Goal: Task Accomplishment & Management: Manage account settings

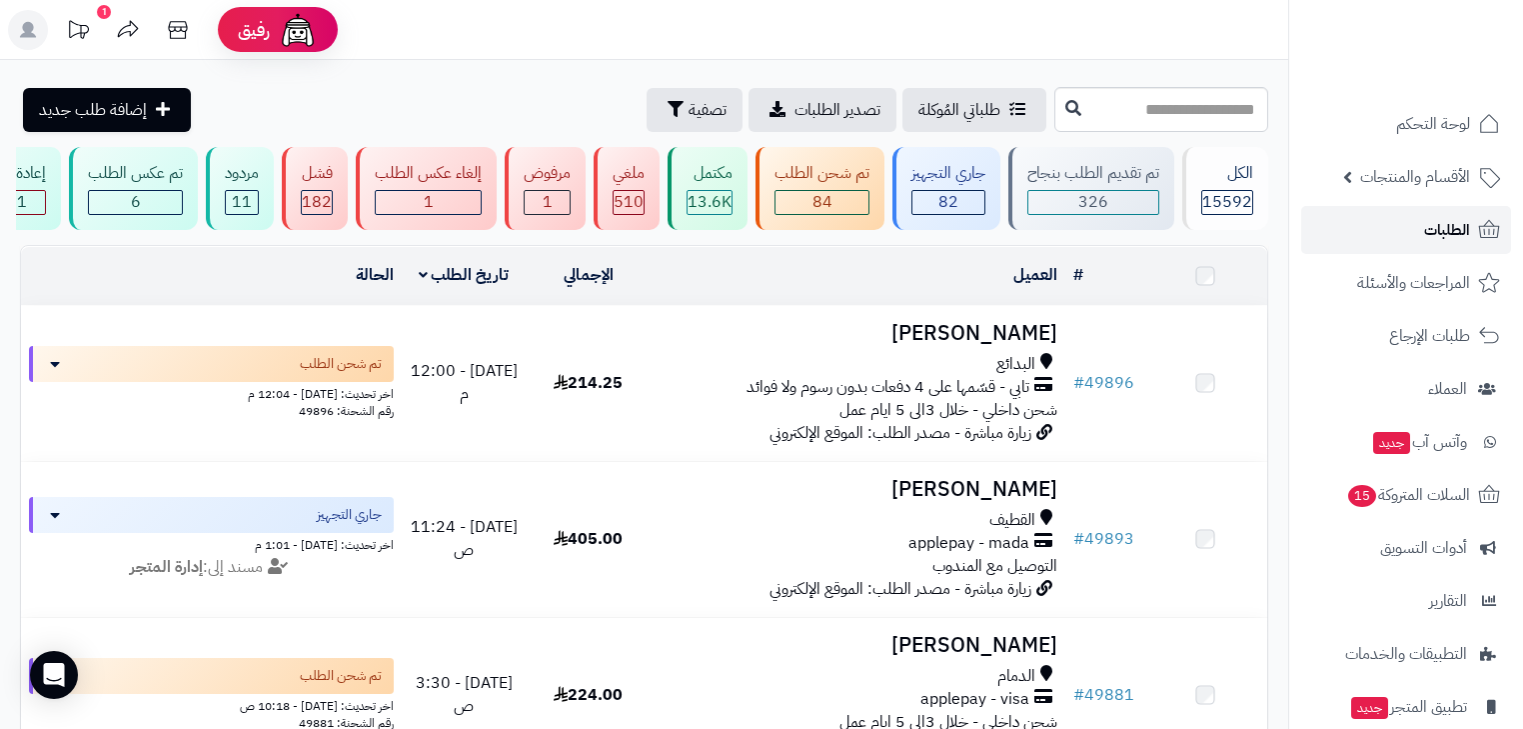
click at [1394, 230] on link "الطلبات" at bounding box center [1406, 230] width 210 height 48
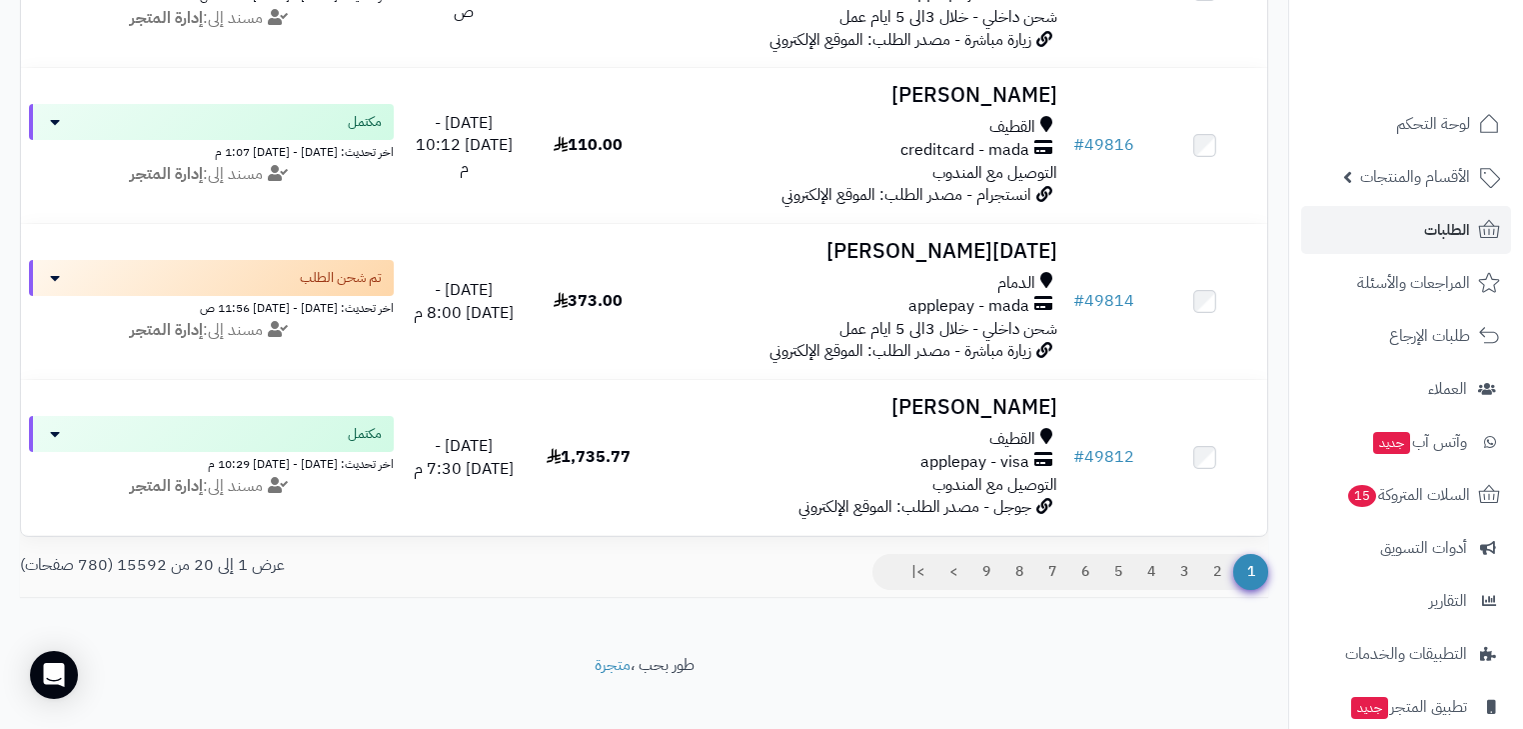
scroll to position [2948, 0]
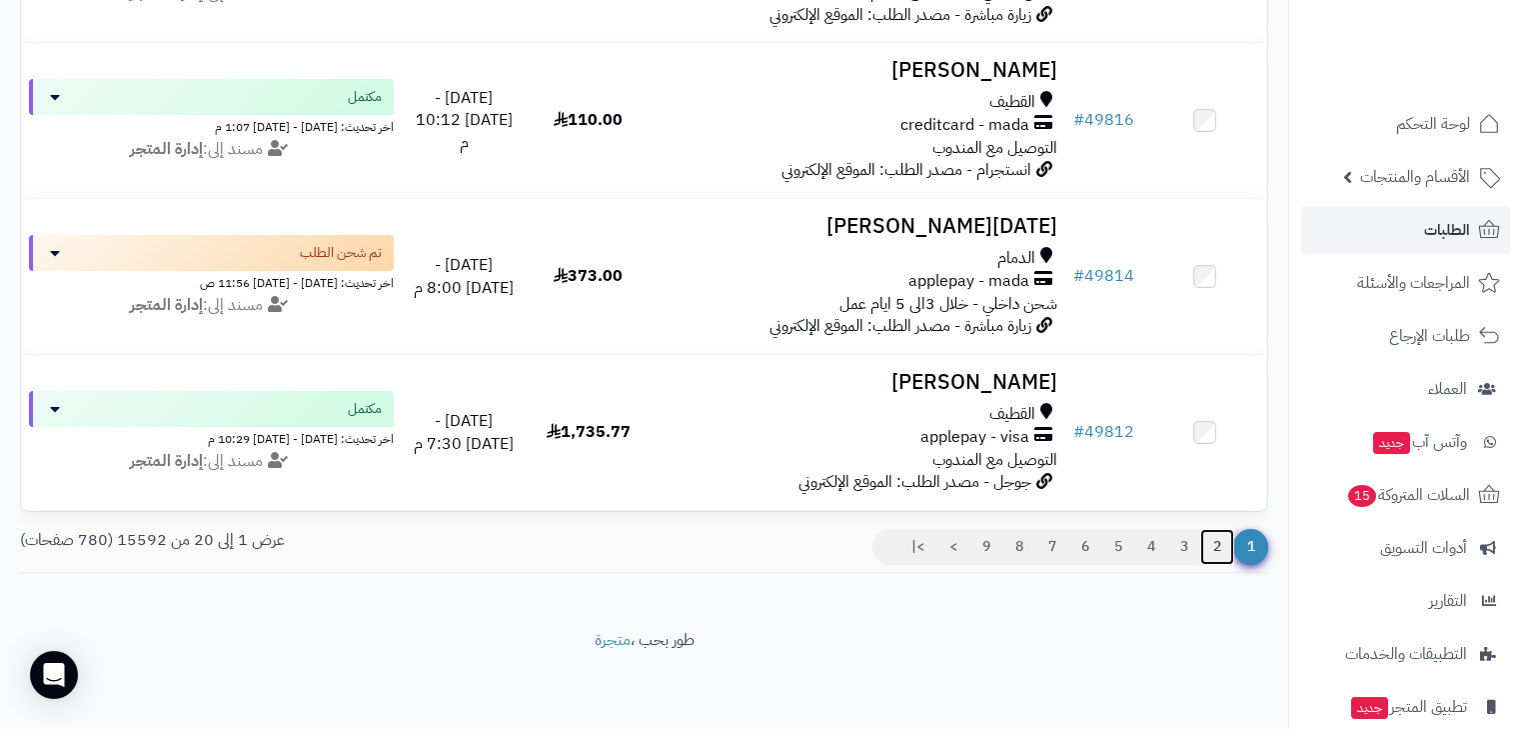
click at [1204, 535] on link "2" at bounding box center [1217, 547] width 34 height 36
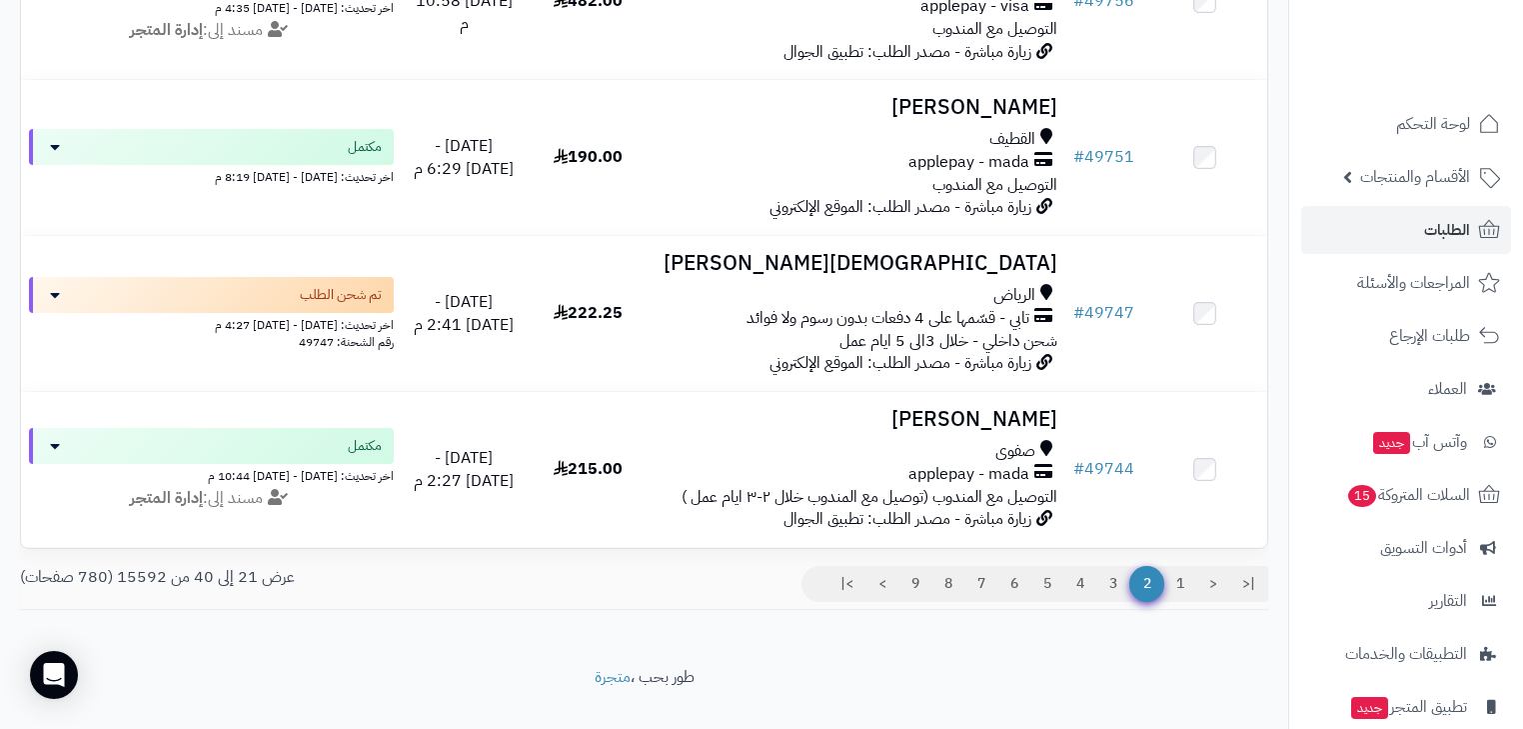
scroll to position [2948, 0]
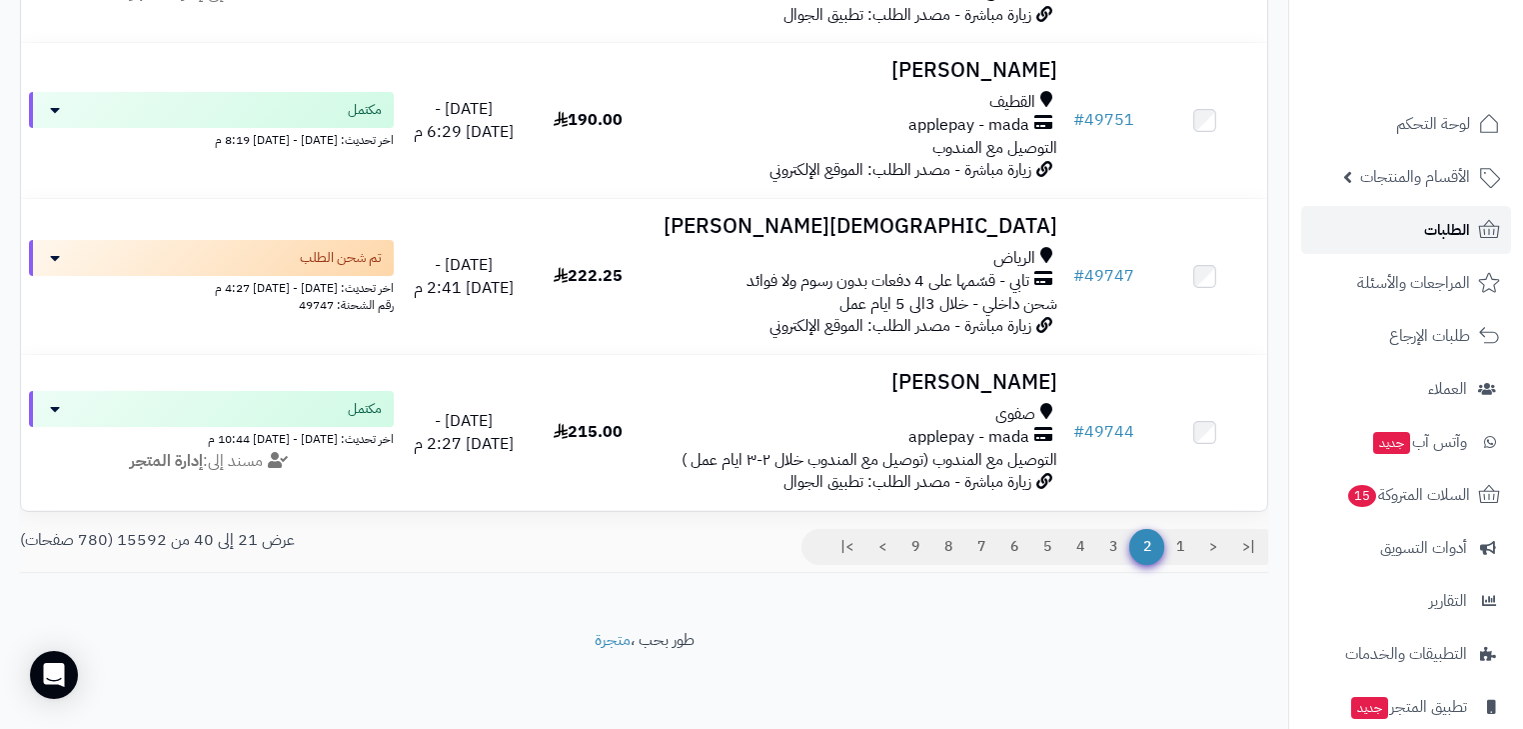
click at [1430, 218] on span "الطلبات" at bounding box center [1447, 230] width 46 height 28
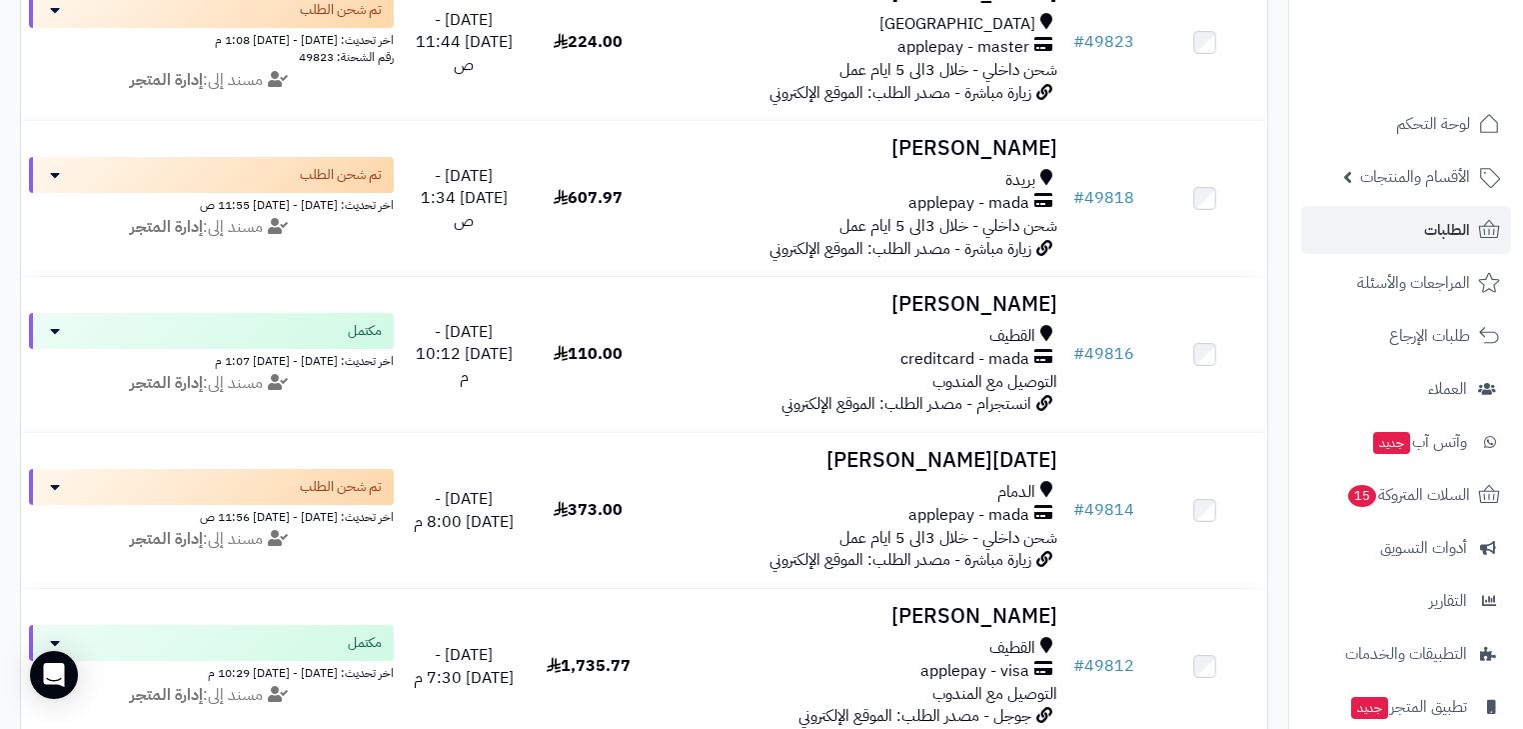
scroll to position [2948, 0]
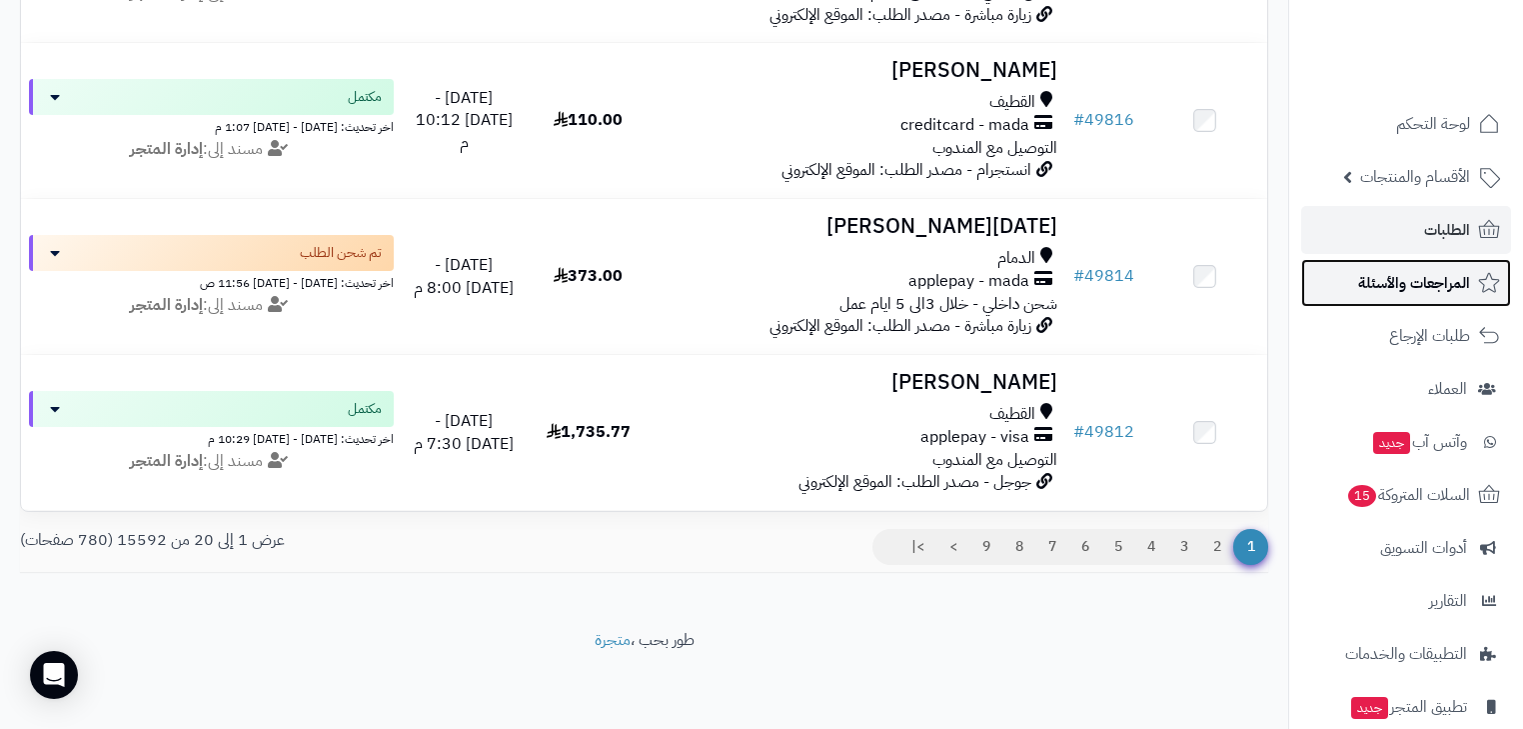
click at [1500, 259] on link "المراجعات والأسئلة" at bounding box center [1406, 283] width 210 height 48
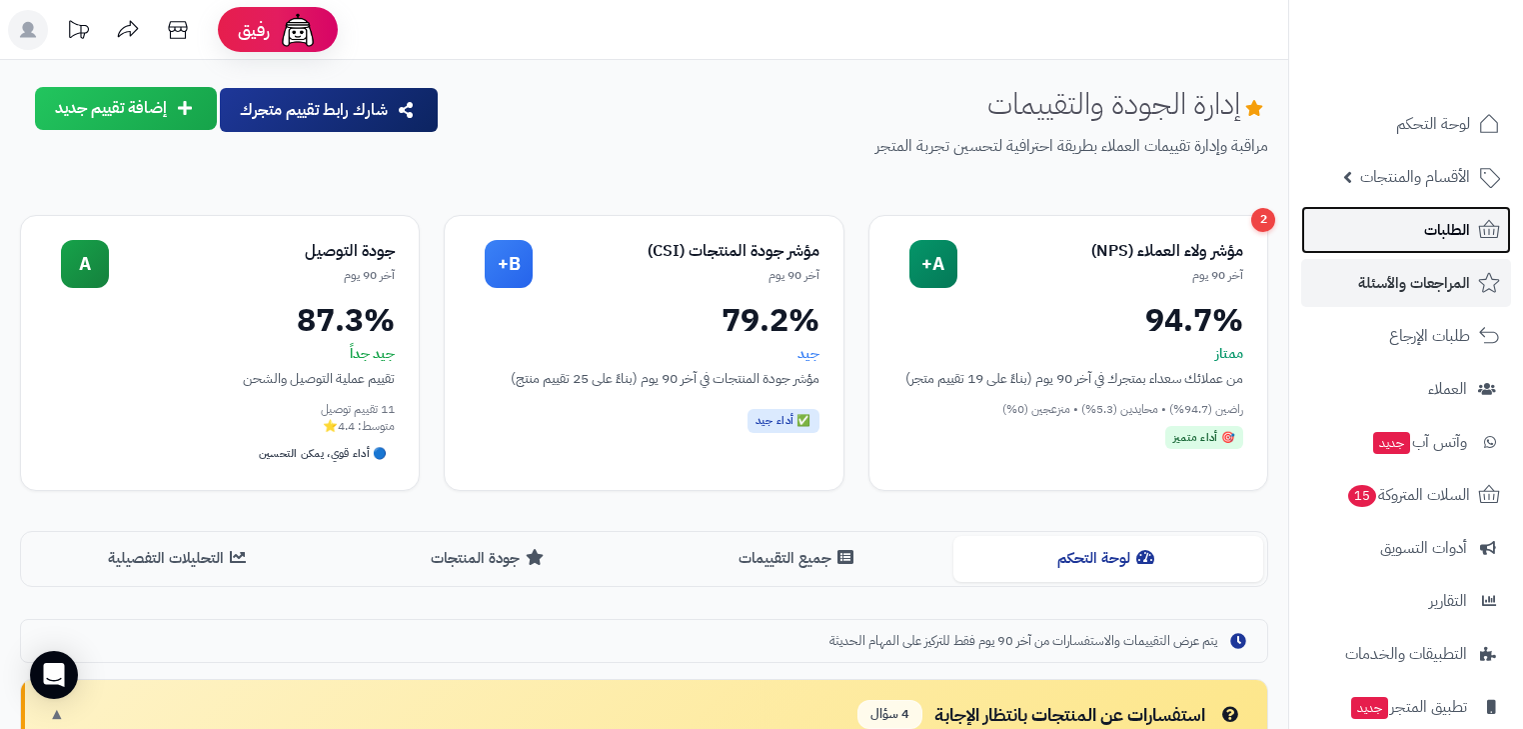
click at [1450, 248] on link "الطلبات" at bounding box center [1406, 230] width 210 height 48
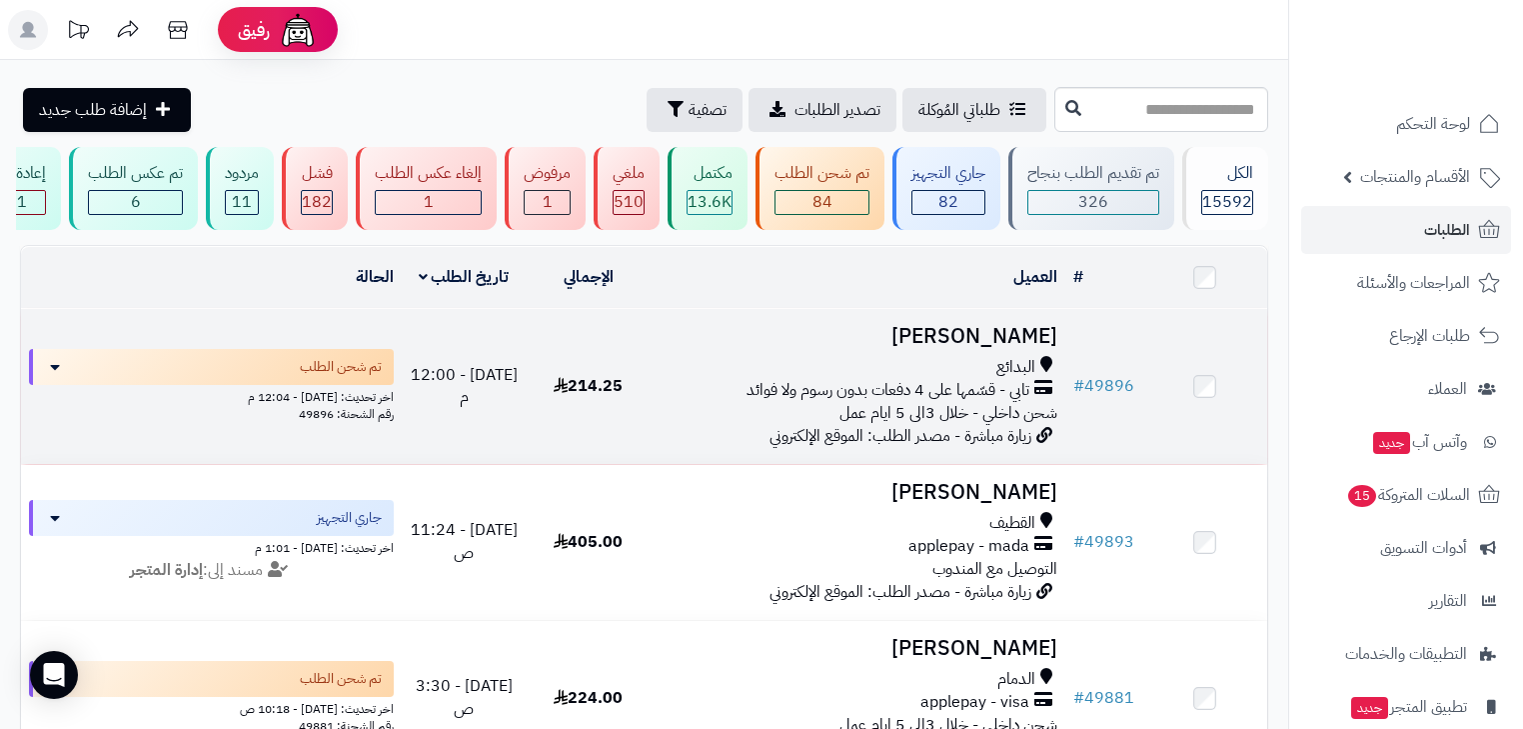
click at [875, 396] on span "تابي - قسّمها على 4 دفعات بدون رسوم ولا فوائد" at bounding box center [888, 390] width 283 height 23
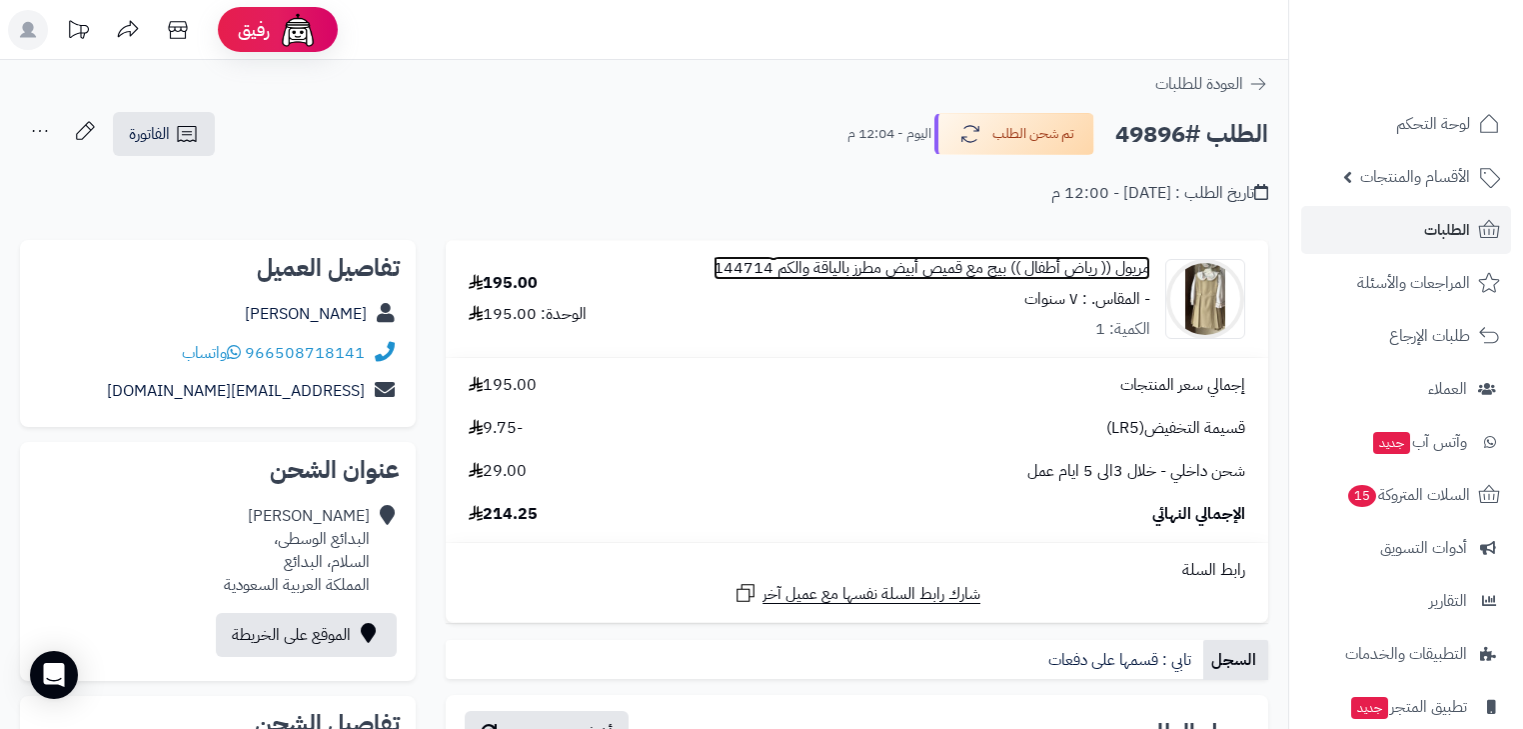
click at [1072, 270] on link "مريول (( رياض أطفال )) بيج مع قميص أبيض مطرز بالياقة والكم 144714" at bounding box center [932, 268] width 437 height 23
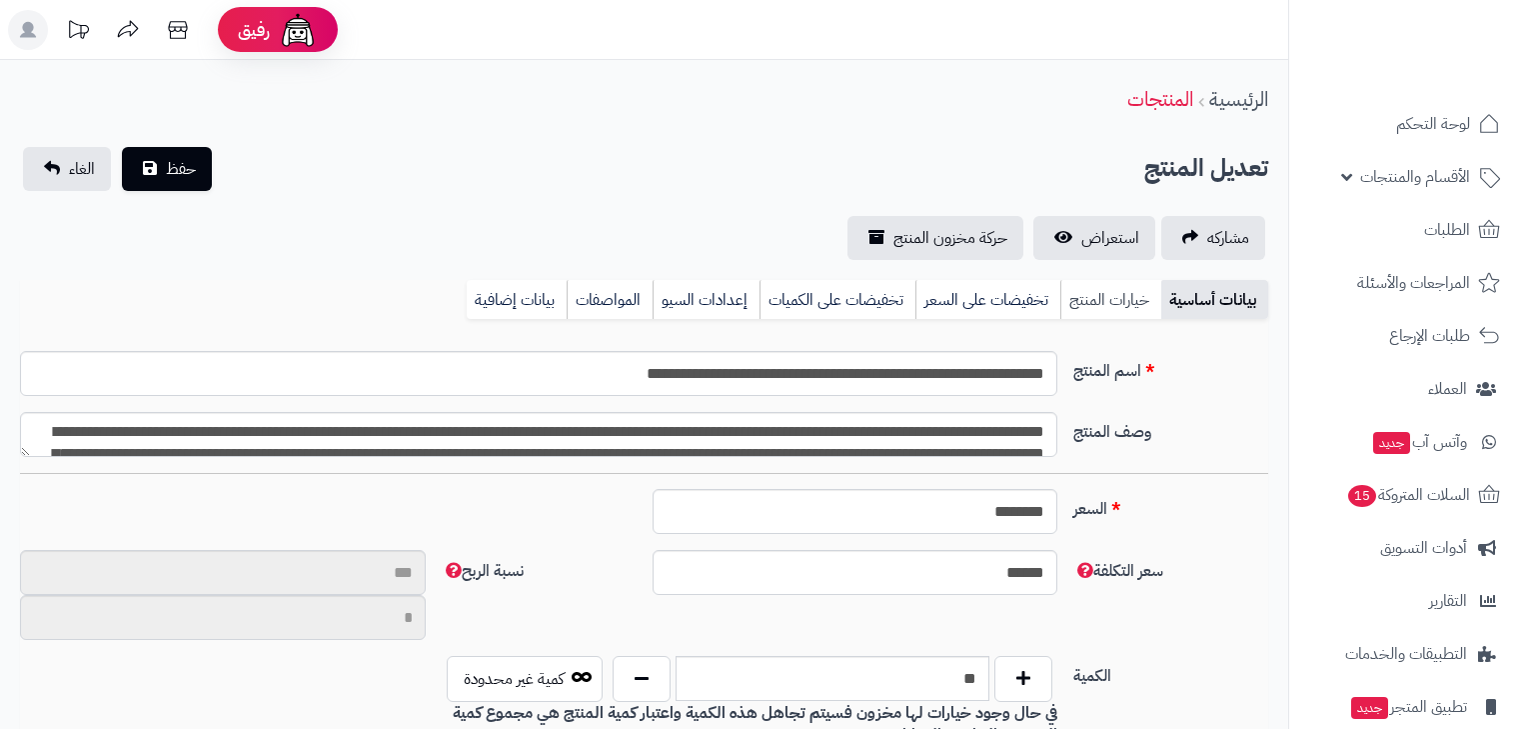
type input "**"
type input "**********"
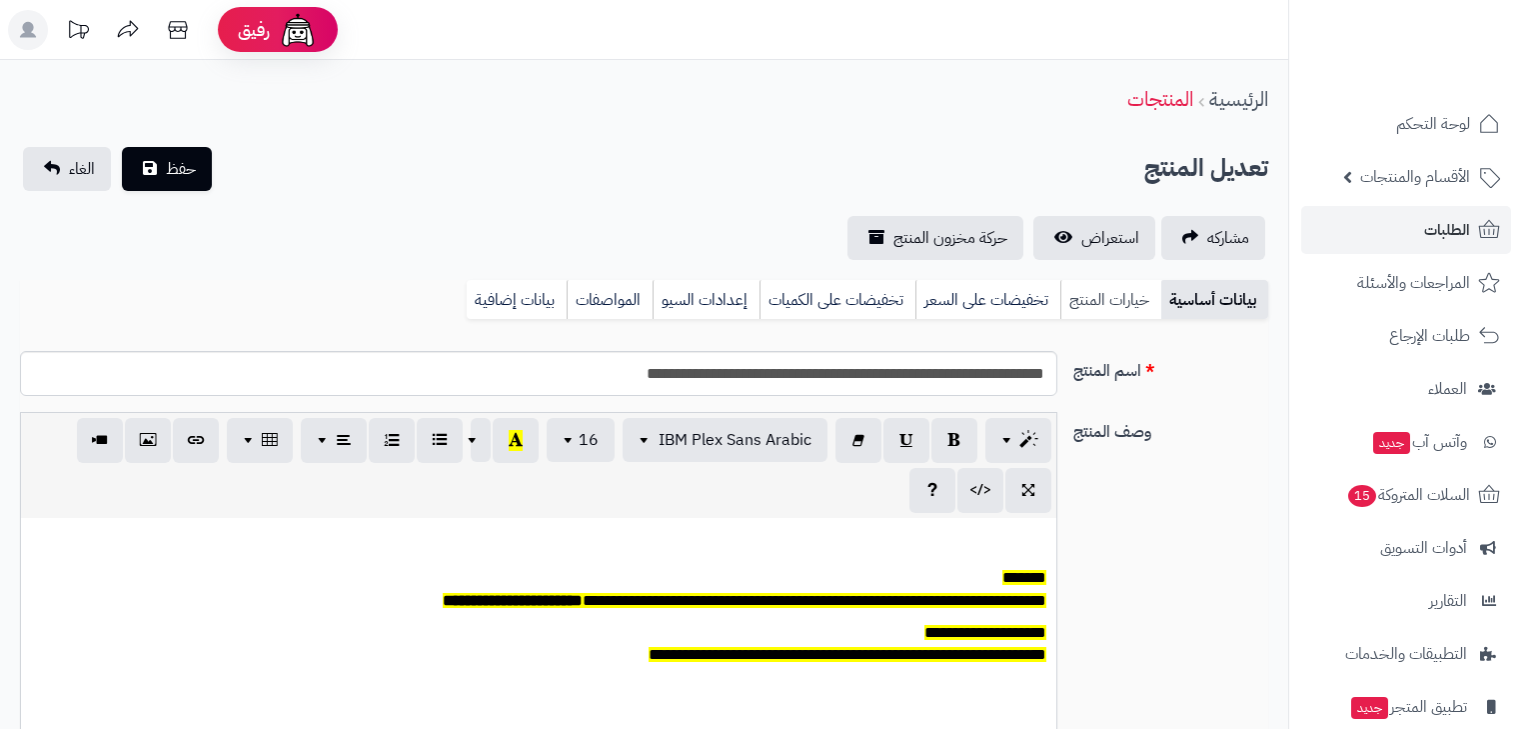
click at [1115, 305] on link "خيارات المنتج" at bounding box center [1110, 300] width 101 height 40
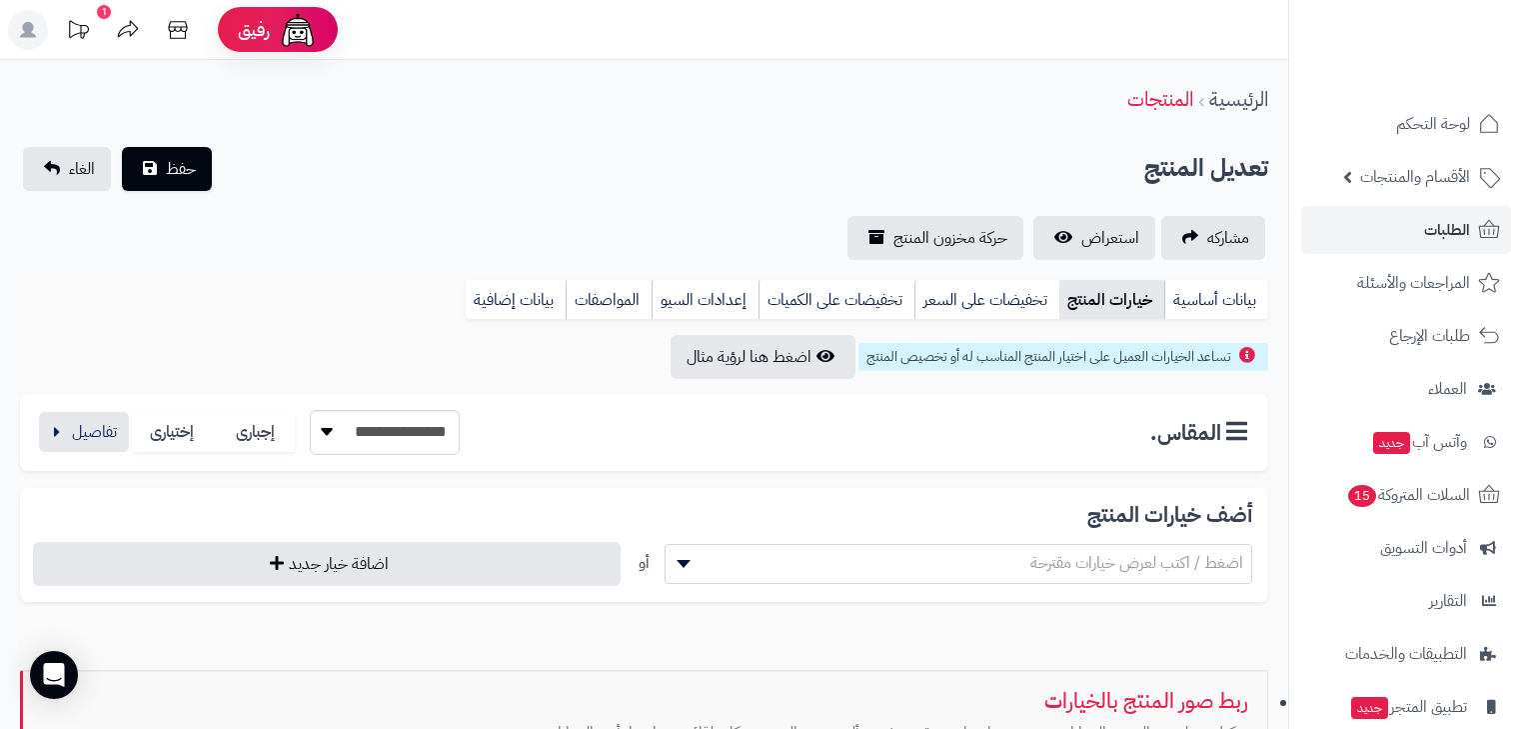
click at [83, 453] on div "**********" at bounding box center [248, 432] width 424 height 45
click at [87, 447] on button "button" at bounding box center [84, 431] width 90 height 40
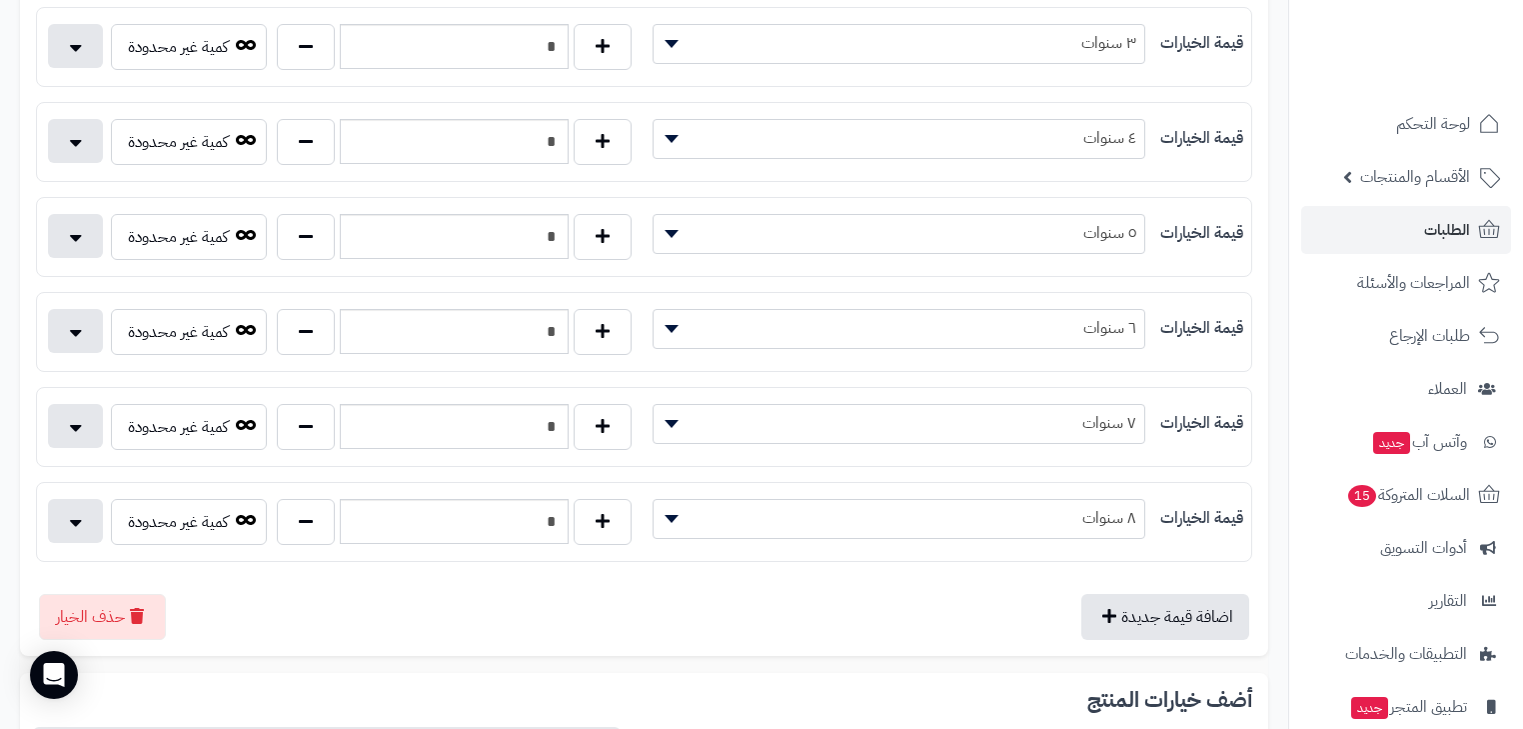
scroll to position [560, 0]
click at [1439, 220] on span "الطلبات" at bounding box center [1447, 230] width 46 height 28
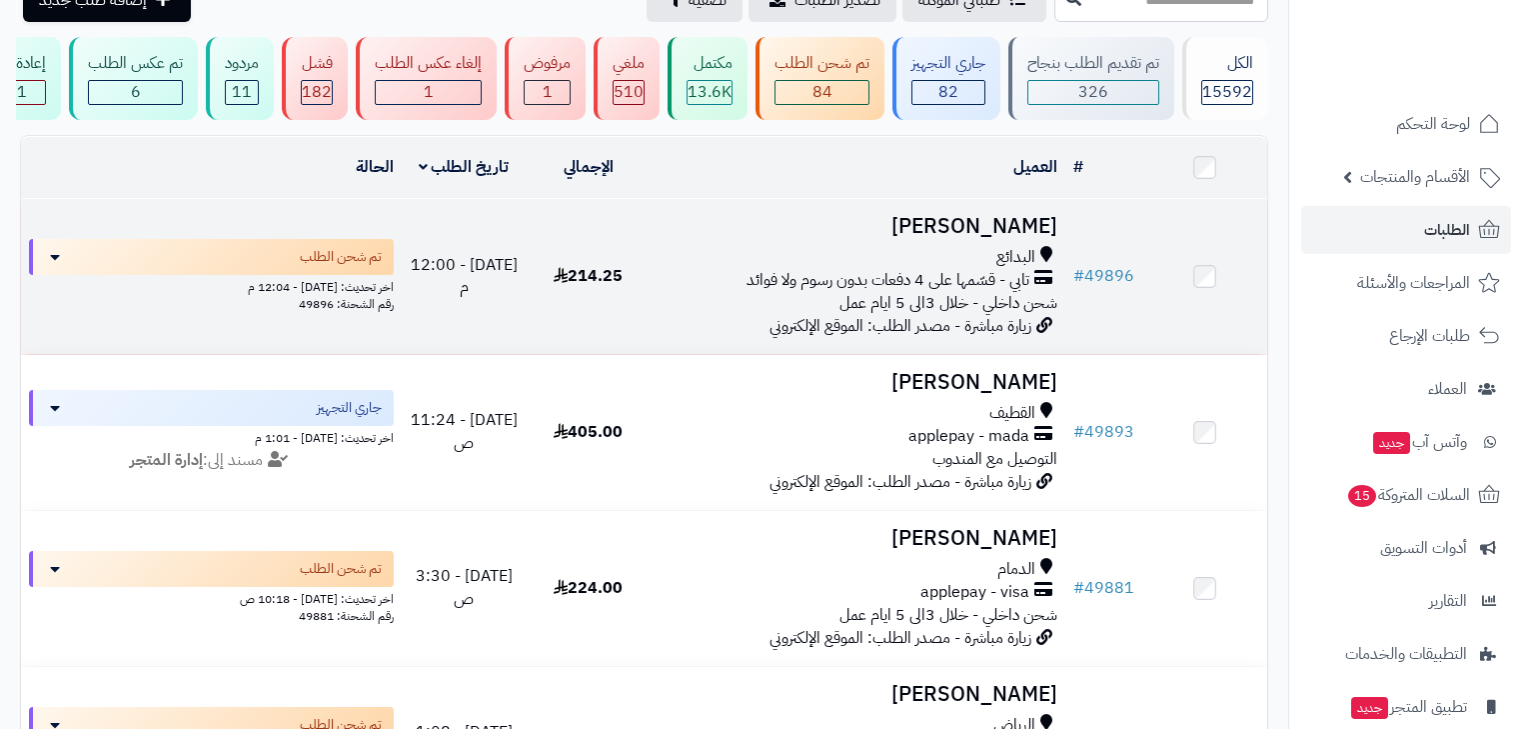
scroll to position [240, 0]
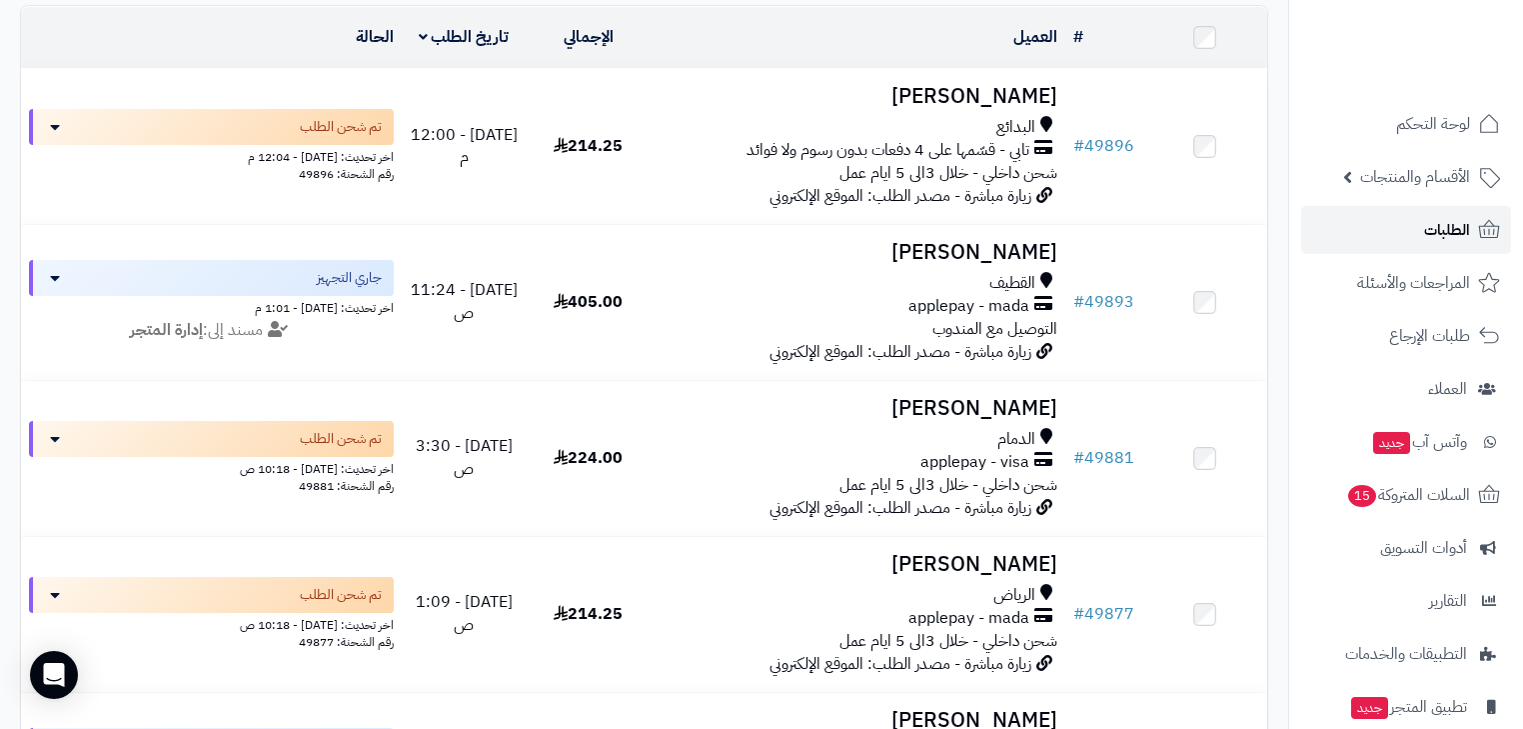
click at [1406, 220] on link "الطلبات" at bounding box center [1406, 230] width 210 height 48
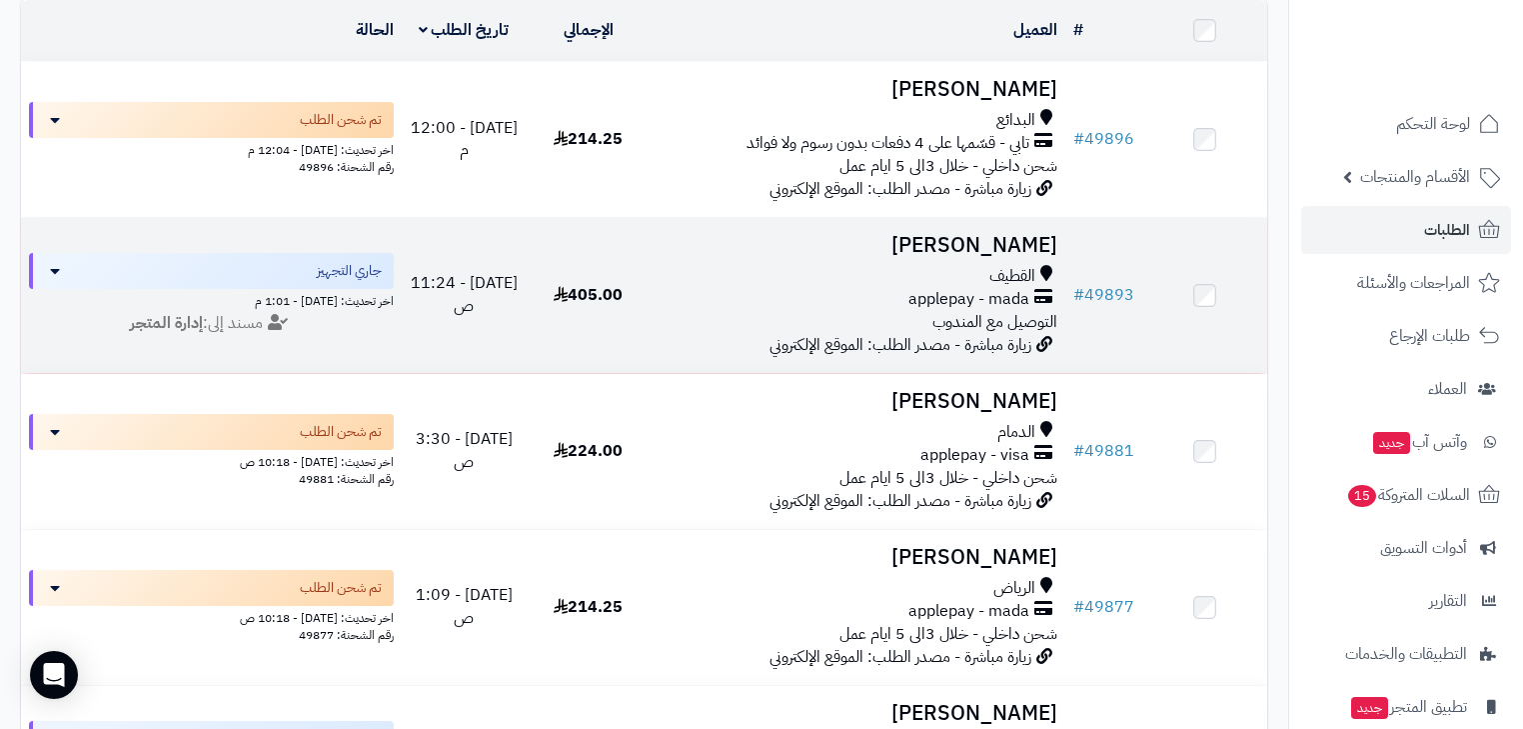
scroll to position [400, 0]
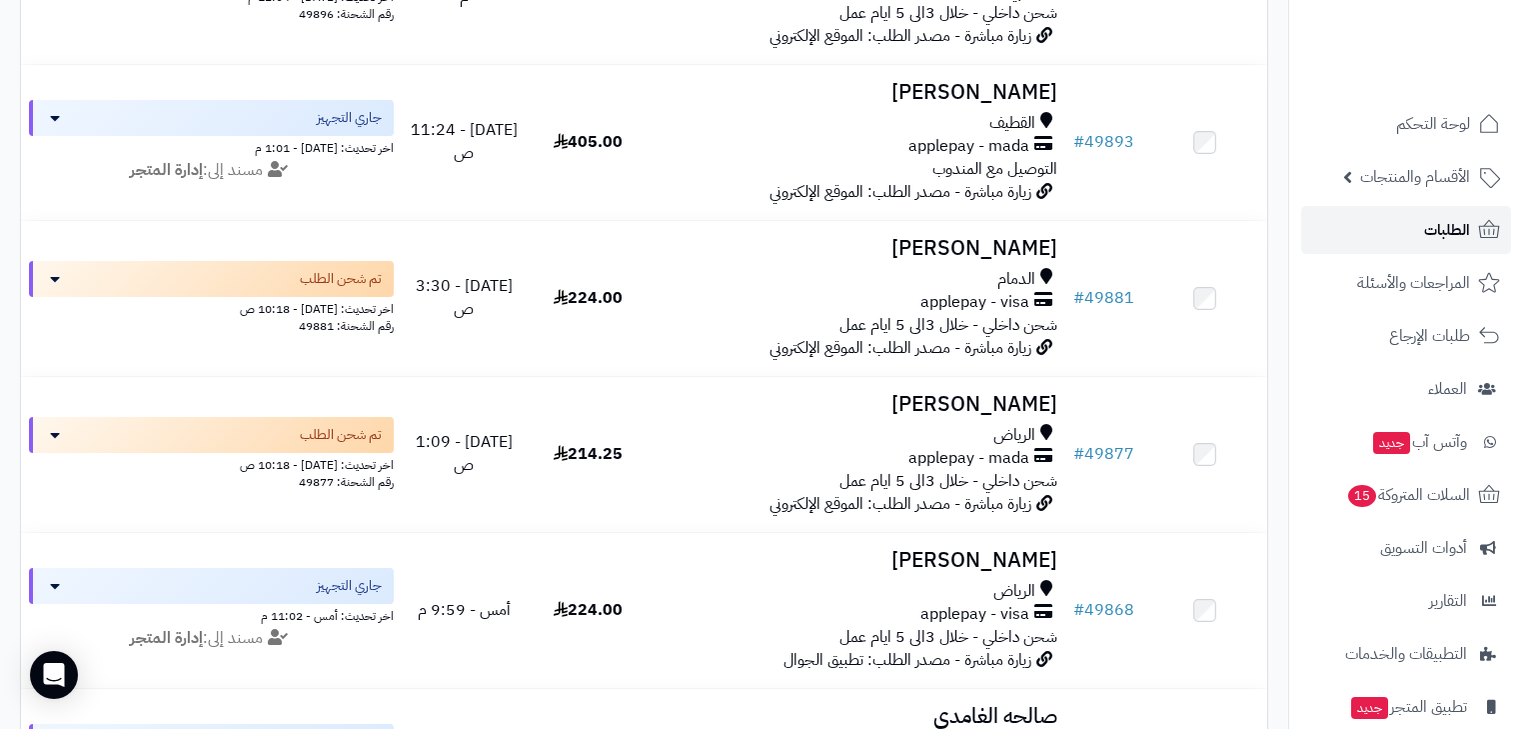
click at [1413, 237] on link "الطلبات" at bounding box center [1406, 230] width 210 height 48
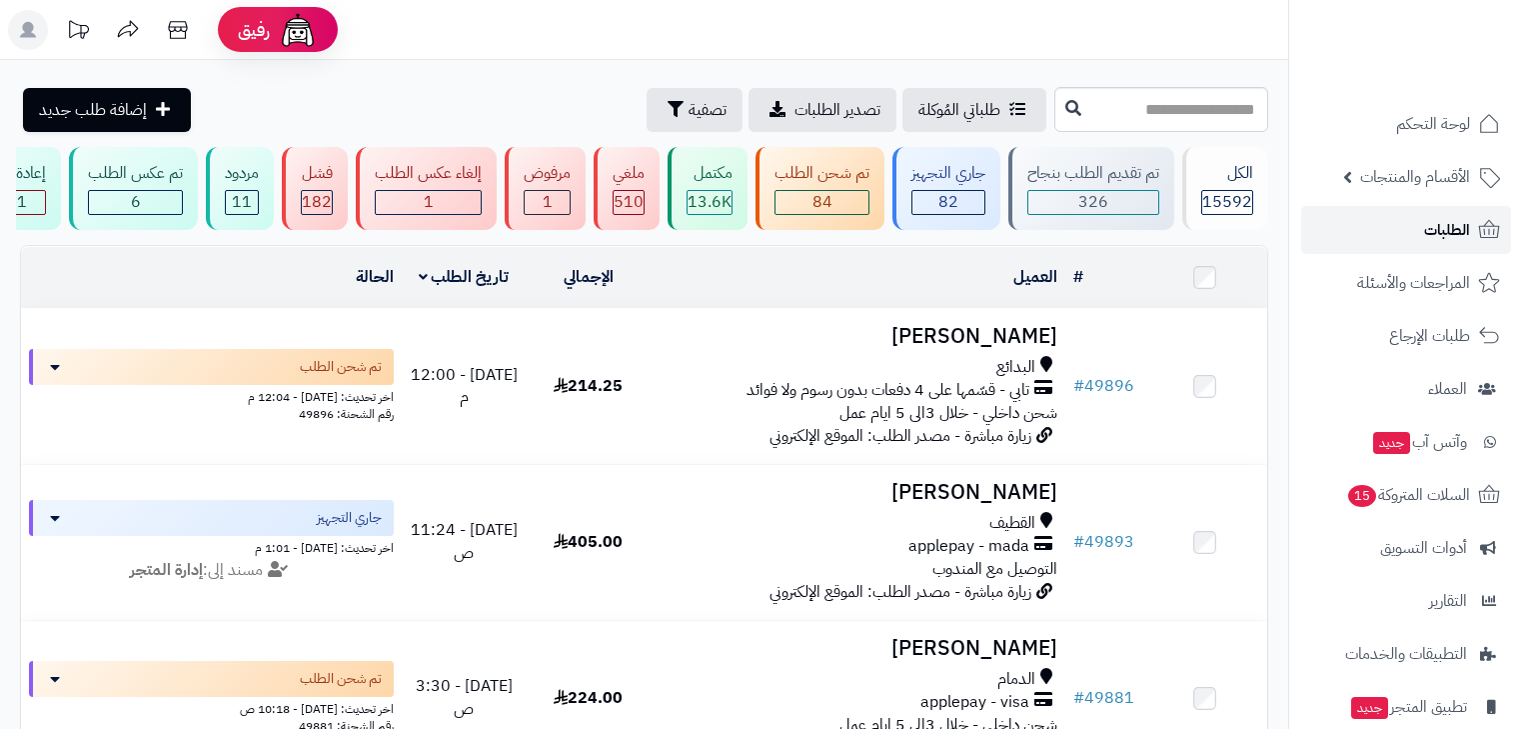
click at [1413, 237] on link "الطلبات" at bounding box center [1406, 230] width 210 height 48
click at [1419, 222] on link "الطلبات" at bounding box center [1406, 230] width 210 height 48
click at [1422, 230] on link "الطلبات" at bounding box center [1406, 230] width 210 height 48
click at [984, 184] on div "جاري التجهيز" at bounding box center [948, 173] width 74 height 23
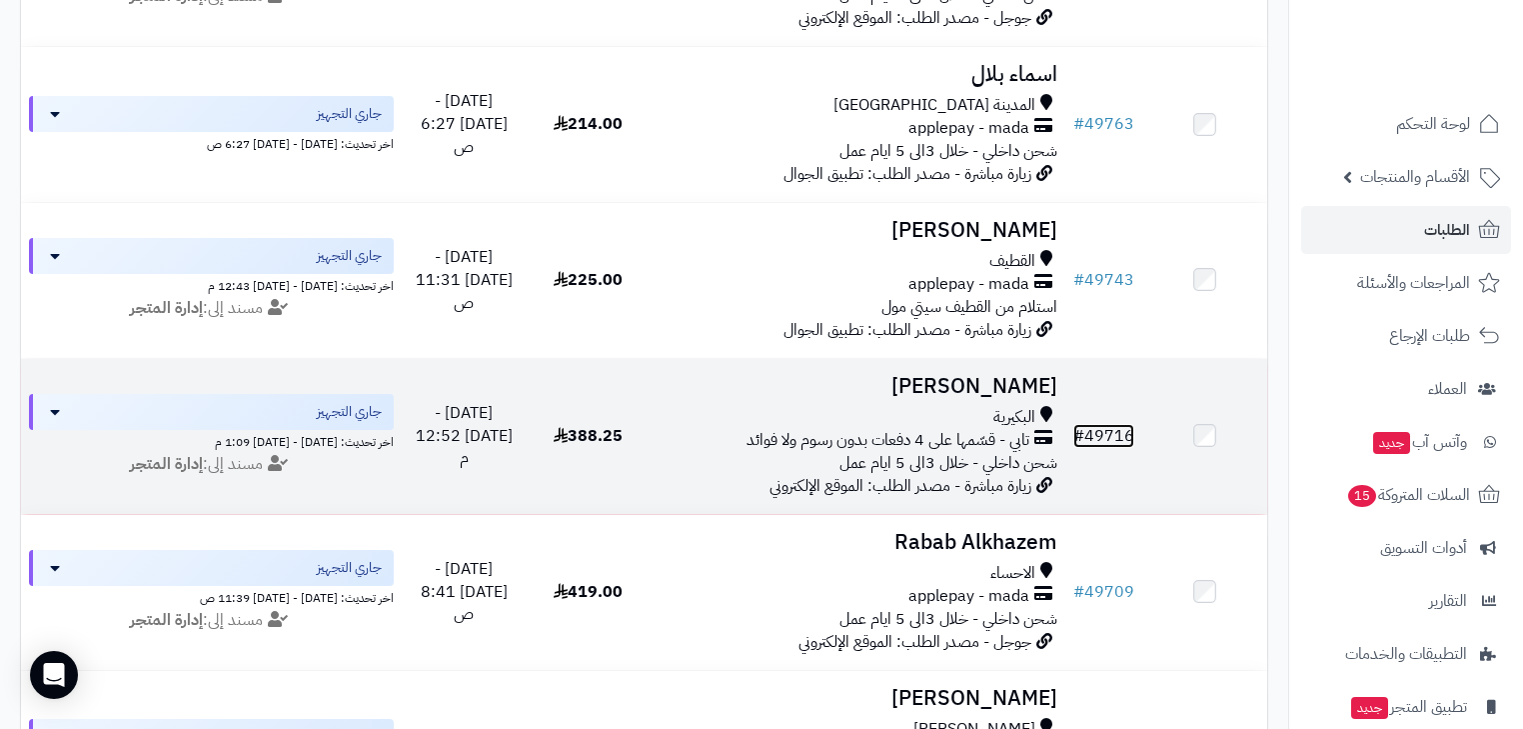
scroll to position [1429, 0]
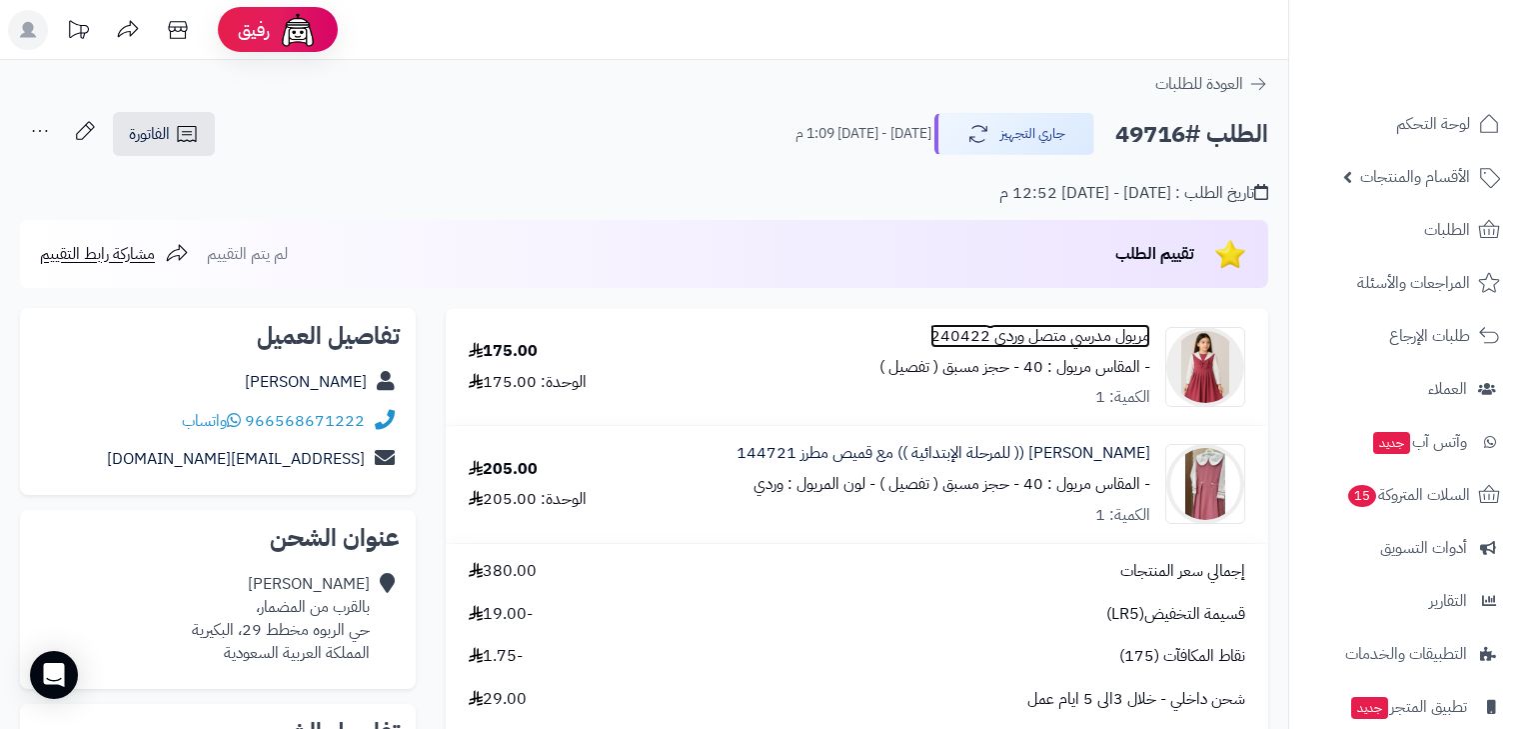
click at [1105, 327] on link "مريول مدرسي متصل وردي 240422" at bounding box center [1040, 336] width 220 height 23
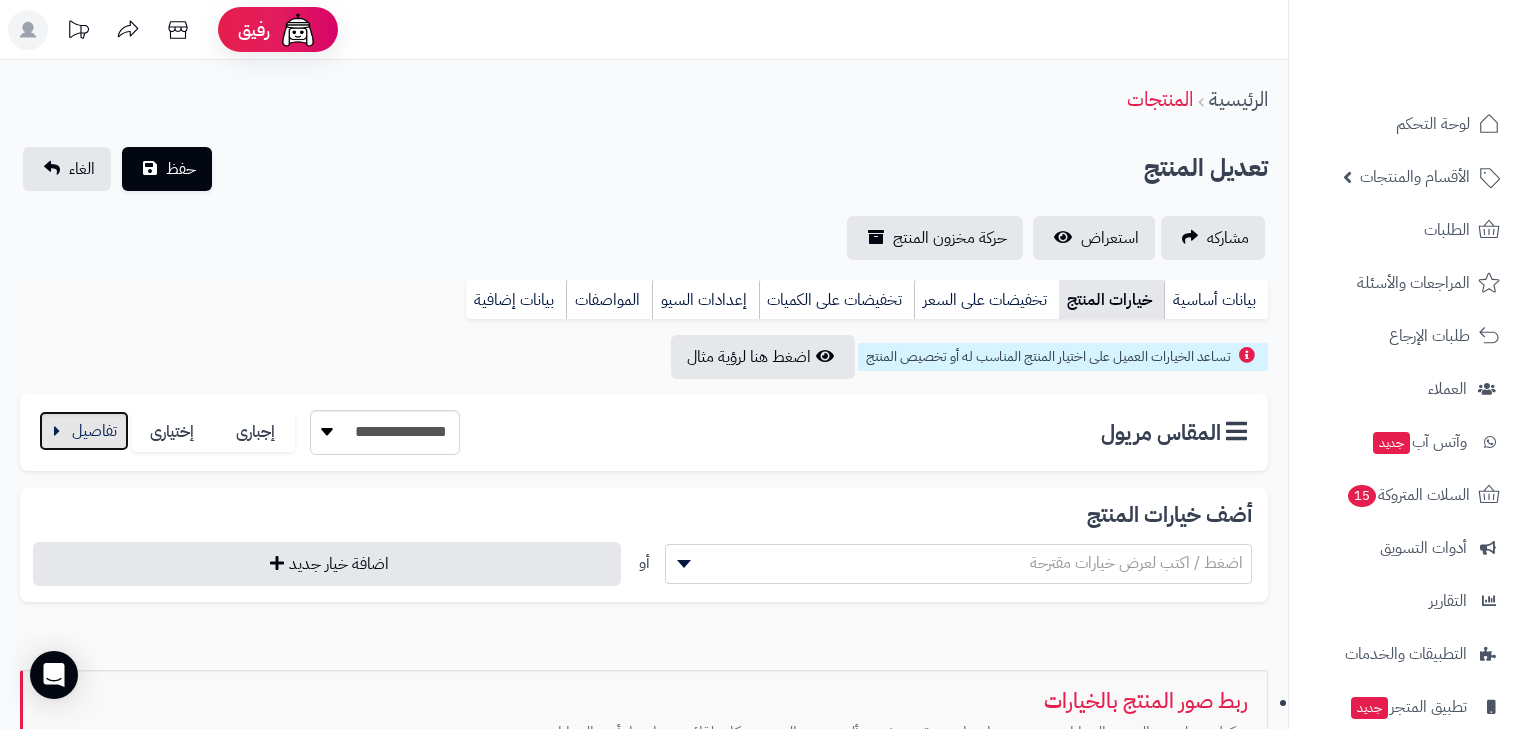
click at [96, 435] on button "button" at bounding box center [84, 431] width 90 height 40
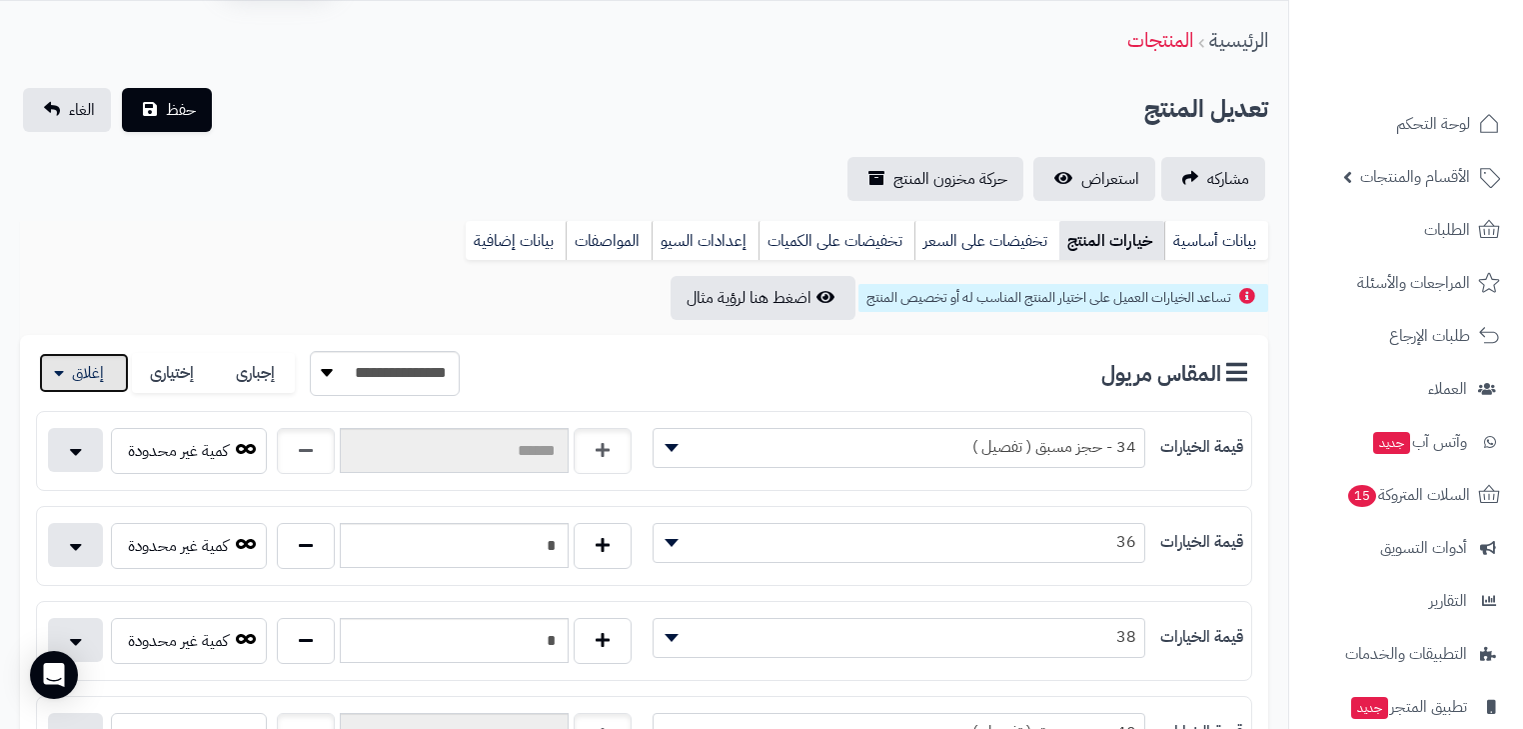
scroll to position [160, 0]
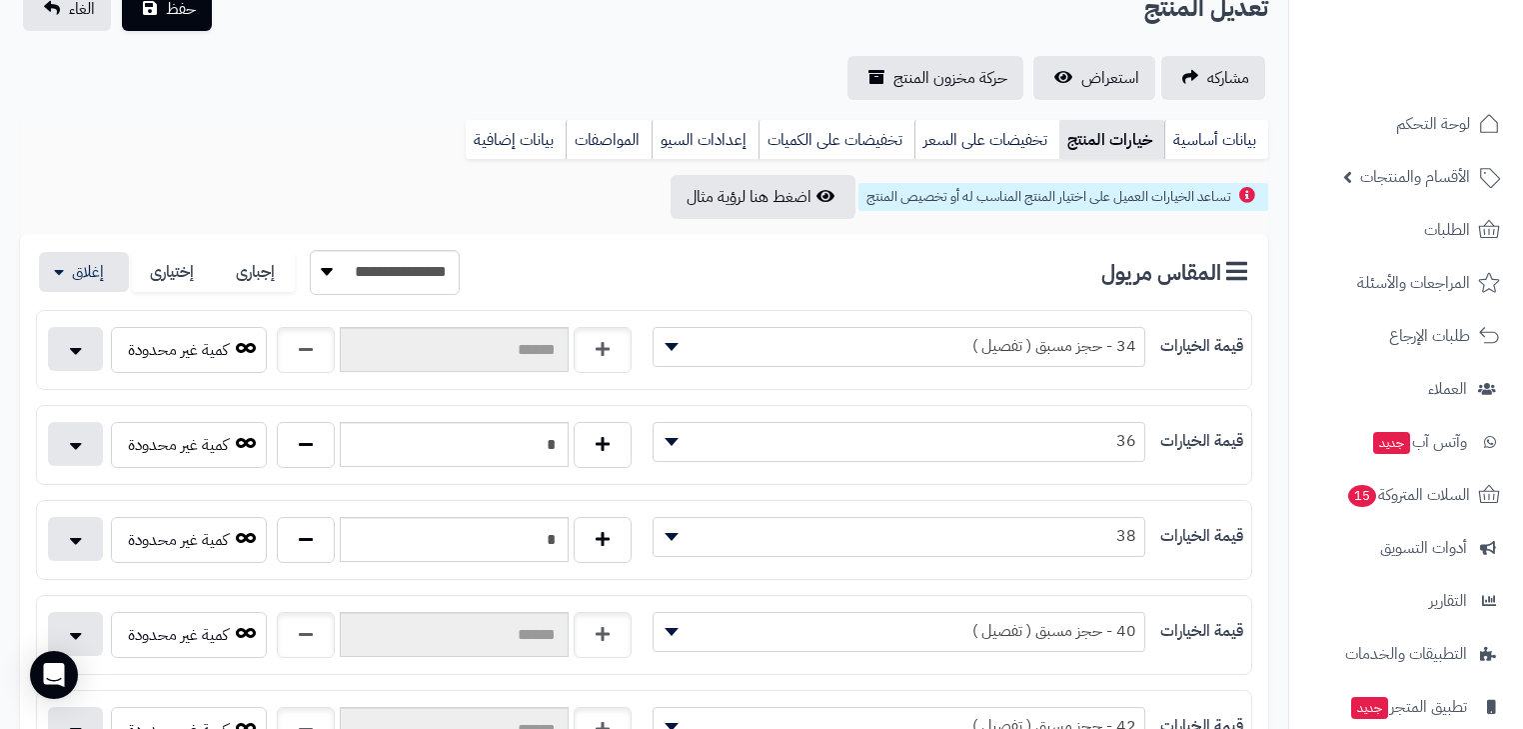
click at [841, 345] on span "34 - حجز مسبق ( تفصيل )" at bounding box center [900, 346] width 492 height 30
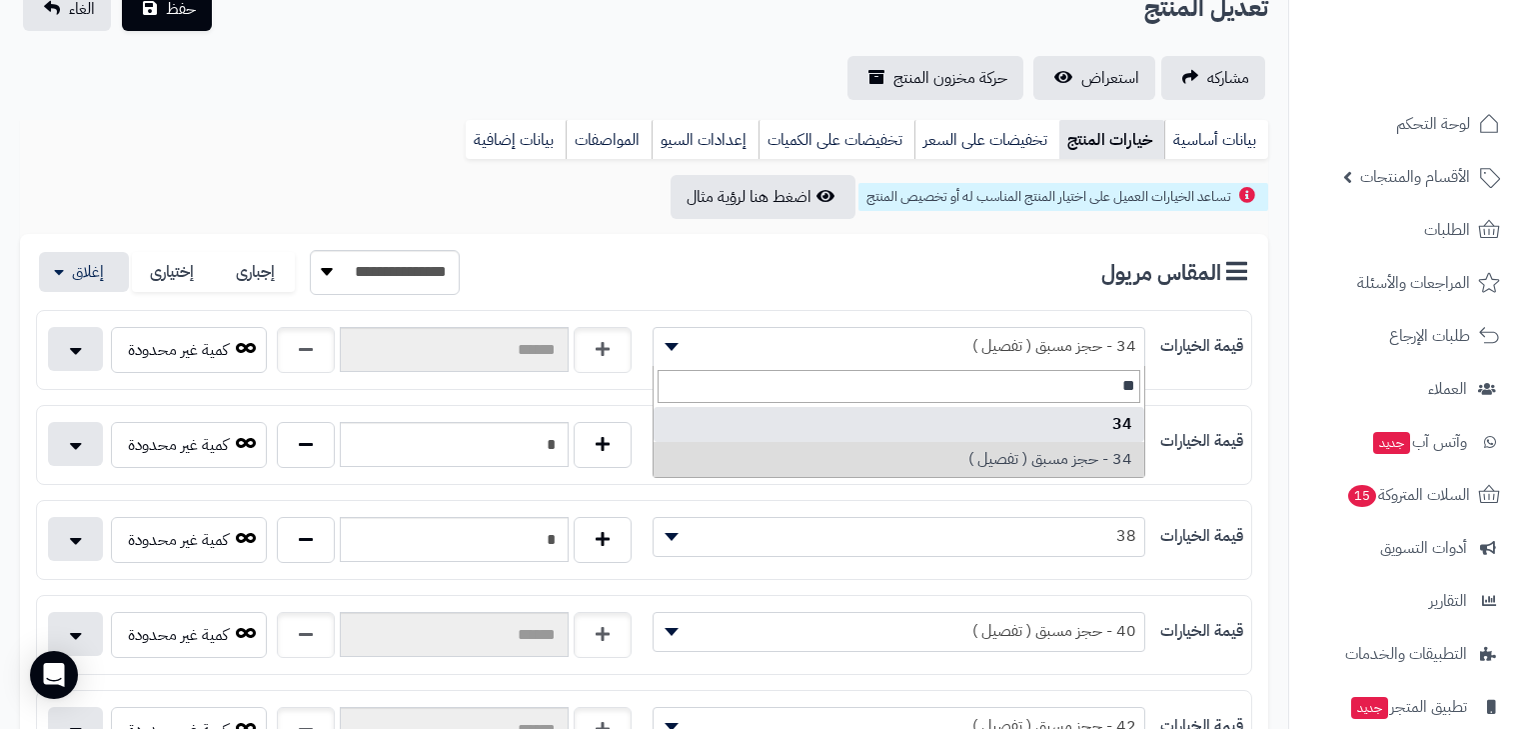
type input "**"
select select "***"
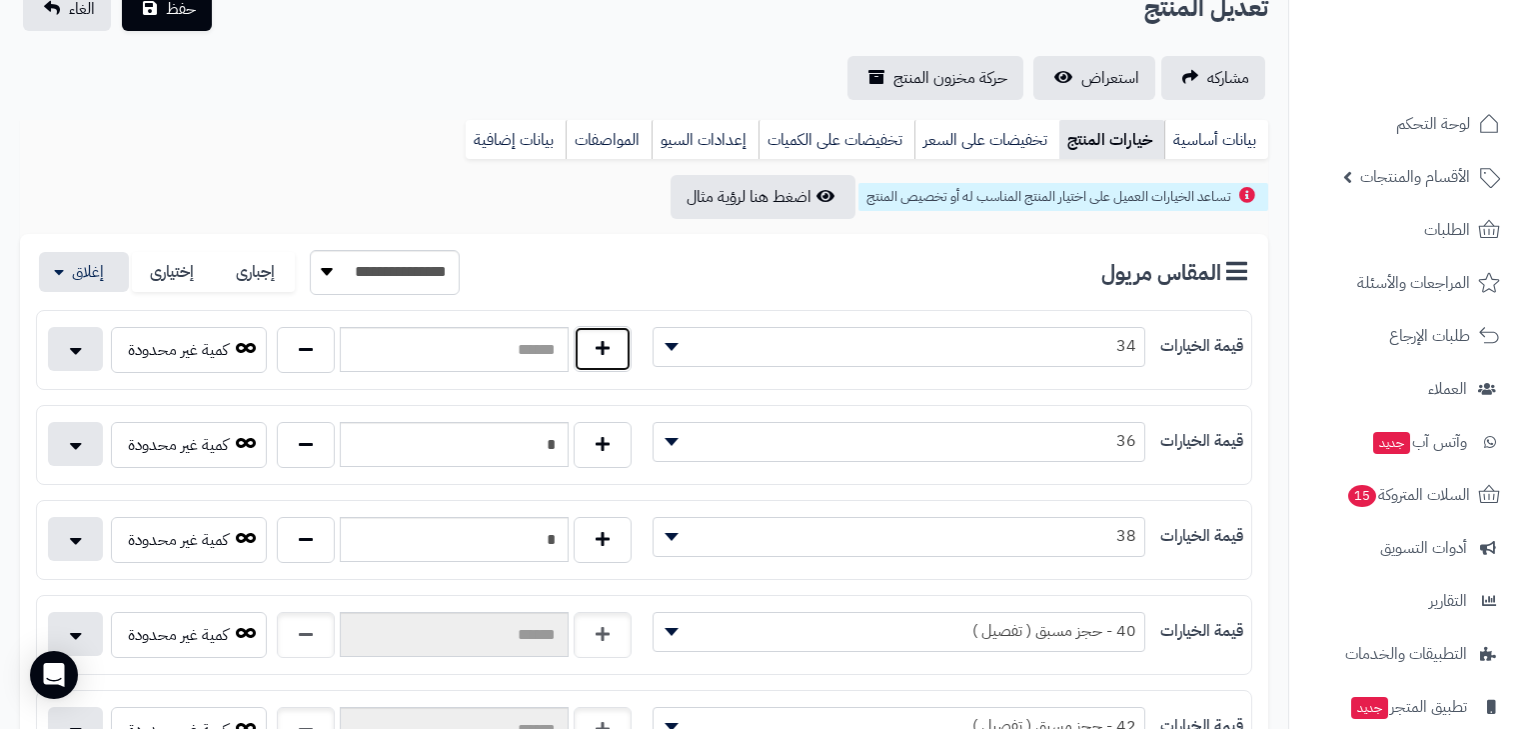
click at [612, 356] on button "button" at bounding box center [603, 349] width 58 height 46
type input "*"
click at [613, 452] on button "button" at bounding box center [603, 444] width 58 height 46
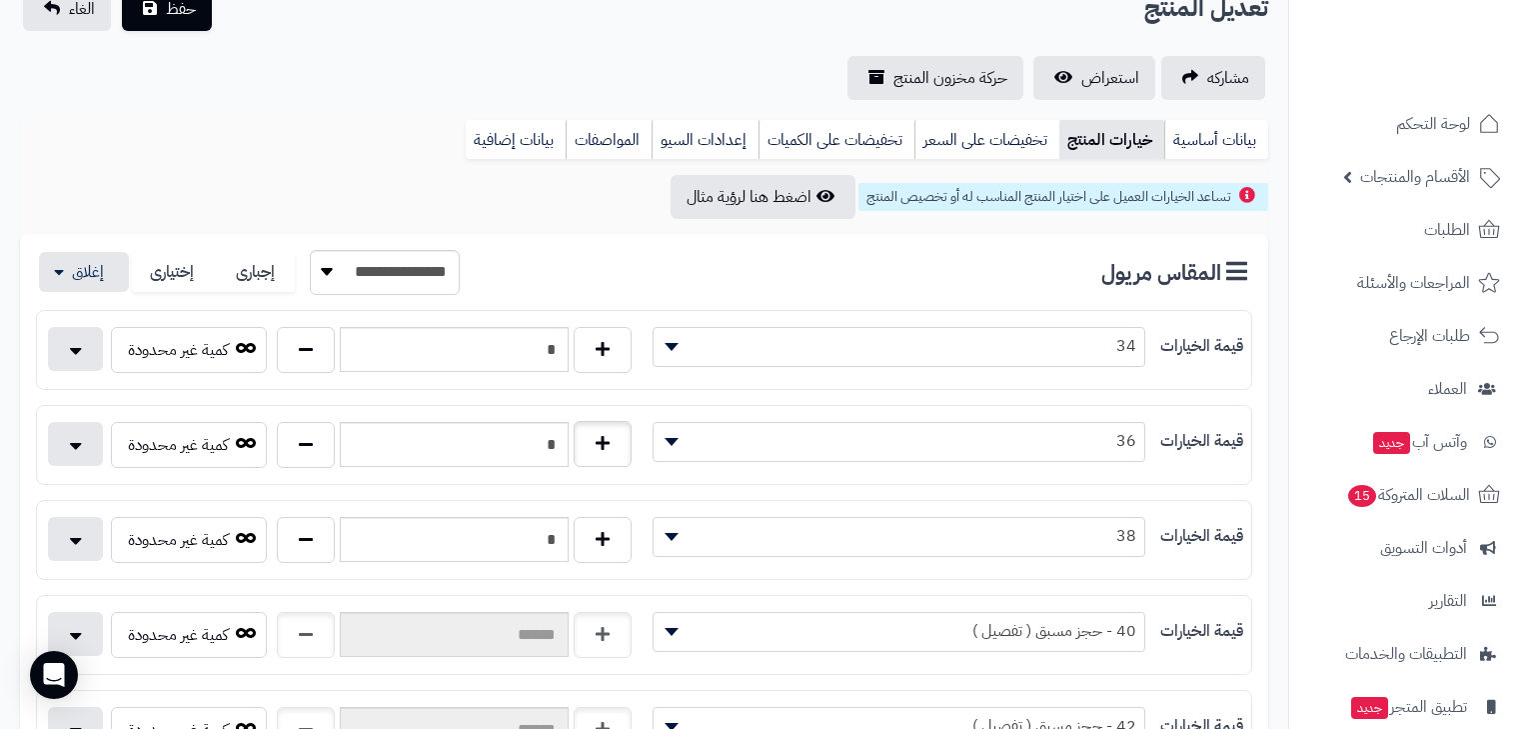
type input "*"
click at [606, 548] on button "button" at bounding box center [603, 539] width 58 height 46
type input "*"
click at [701, 616] on span "40 - حجز مسبق ( تفصيل )" at bounding box center [900, 631] width 492 height 30
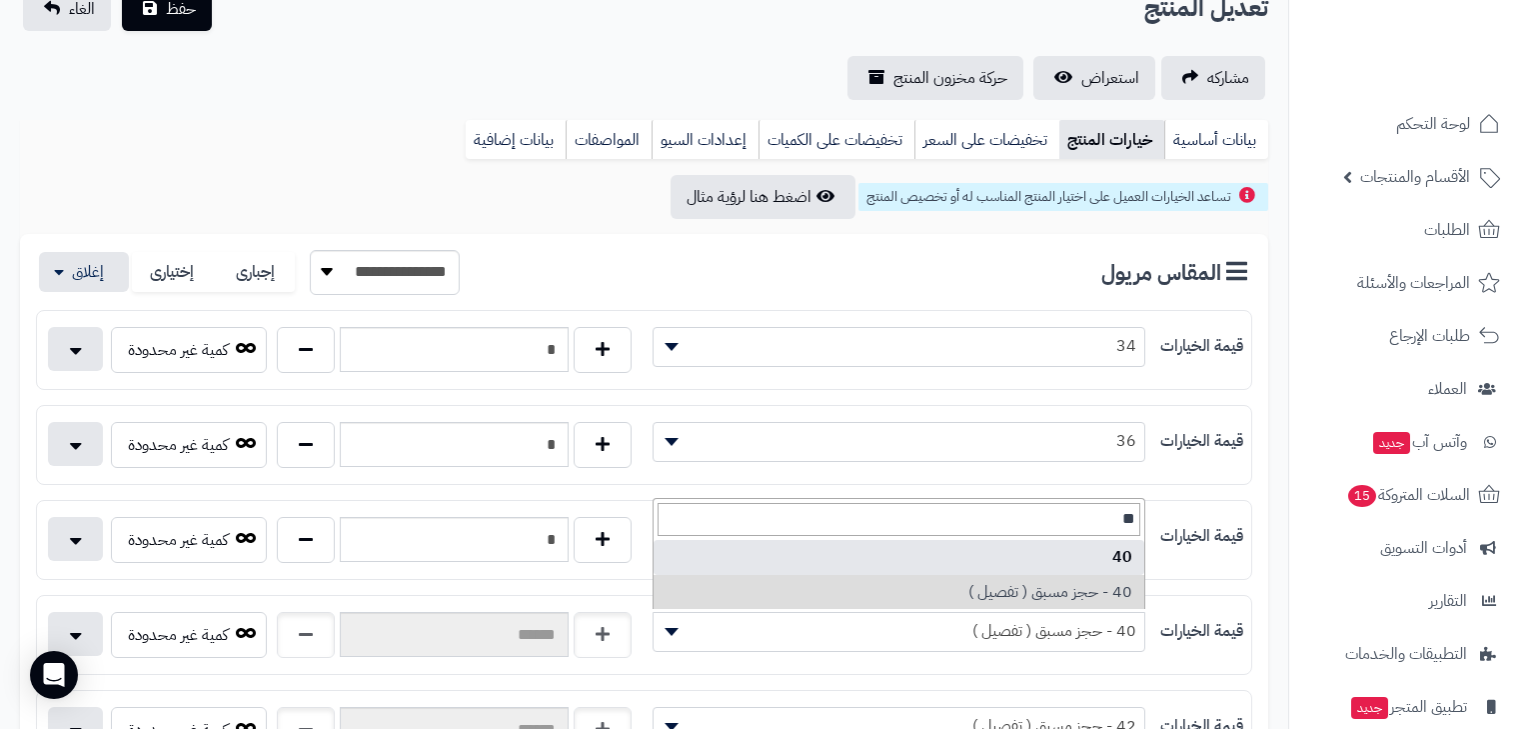
type input "**"
select select "***"
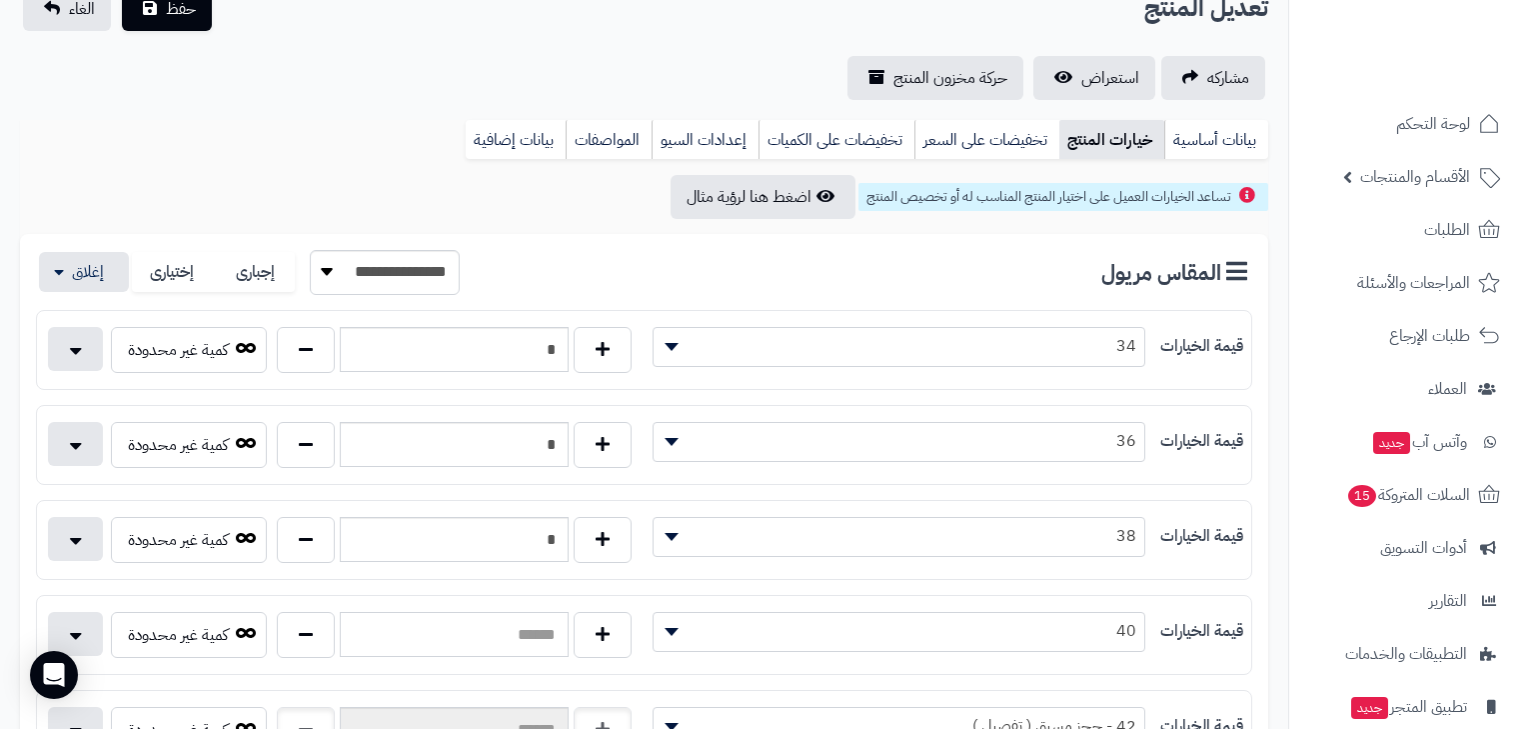
click at [568, 628] on input "text" at bounding box center [454, 634] width 228 height 45
click at [591, 631] on button "button" at bounding box center [603, 634] width 58 height 46
type input "*"
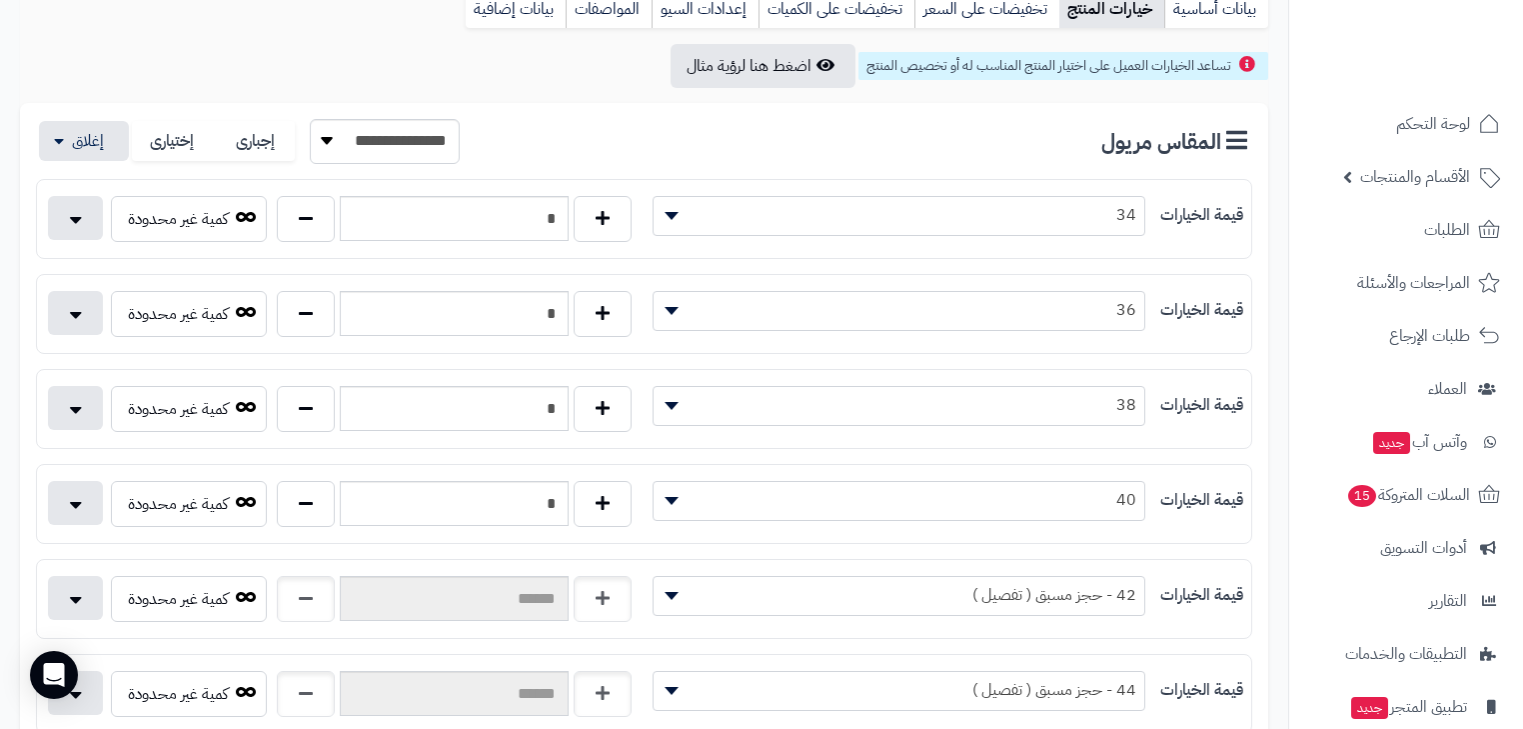
scroll to position [320, 0]
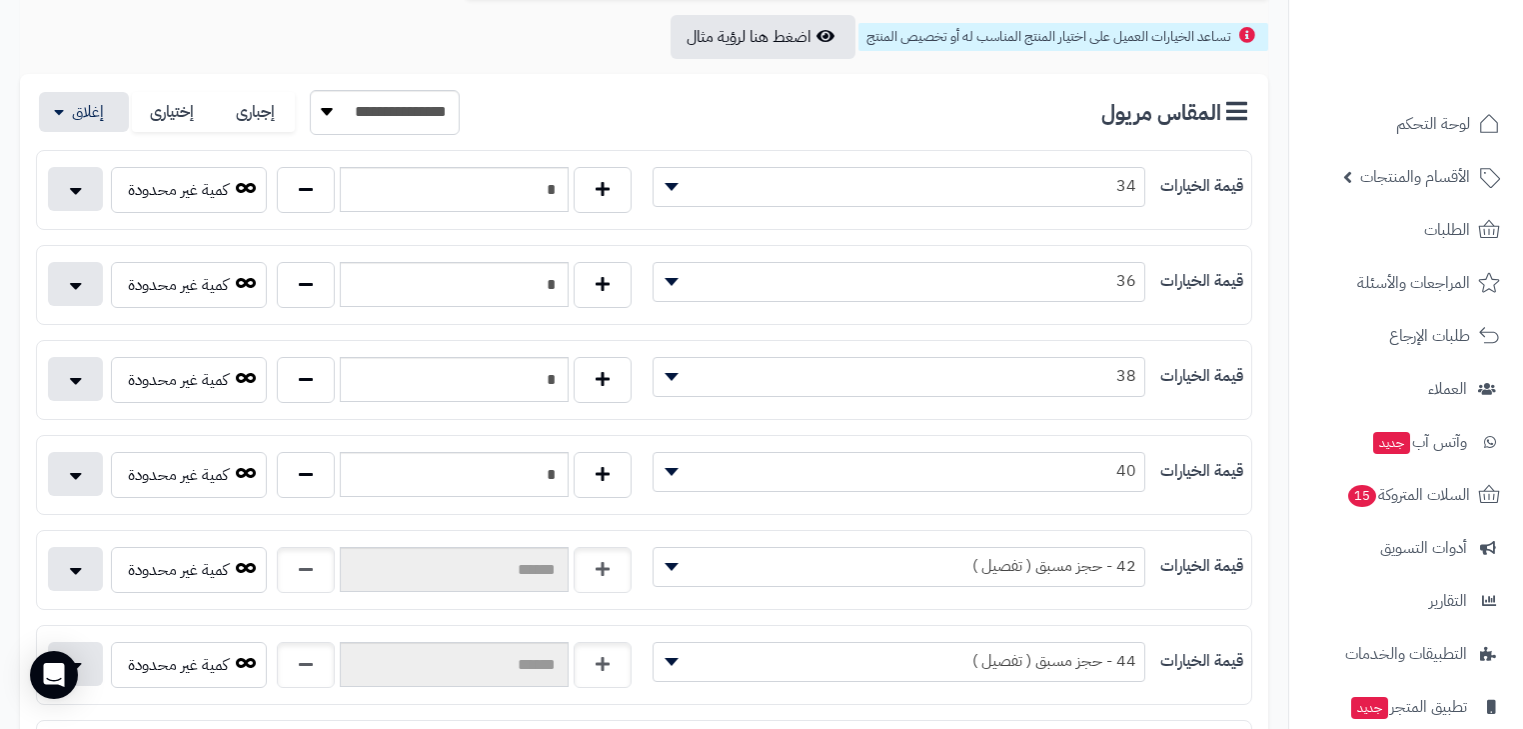
click at [960, 555] on span "42 - حجز مسبق ( تفصيل )" at bounding box center [900, 566] width 492 height 30
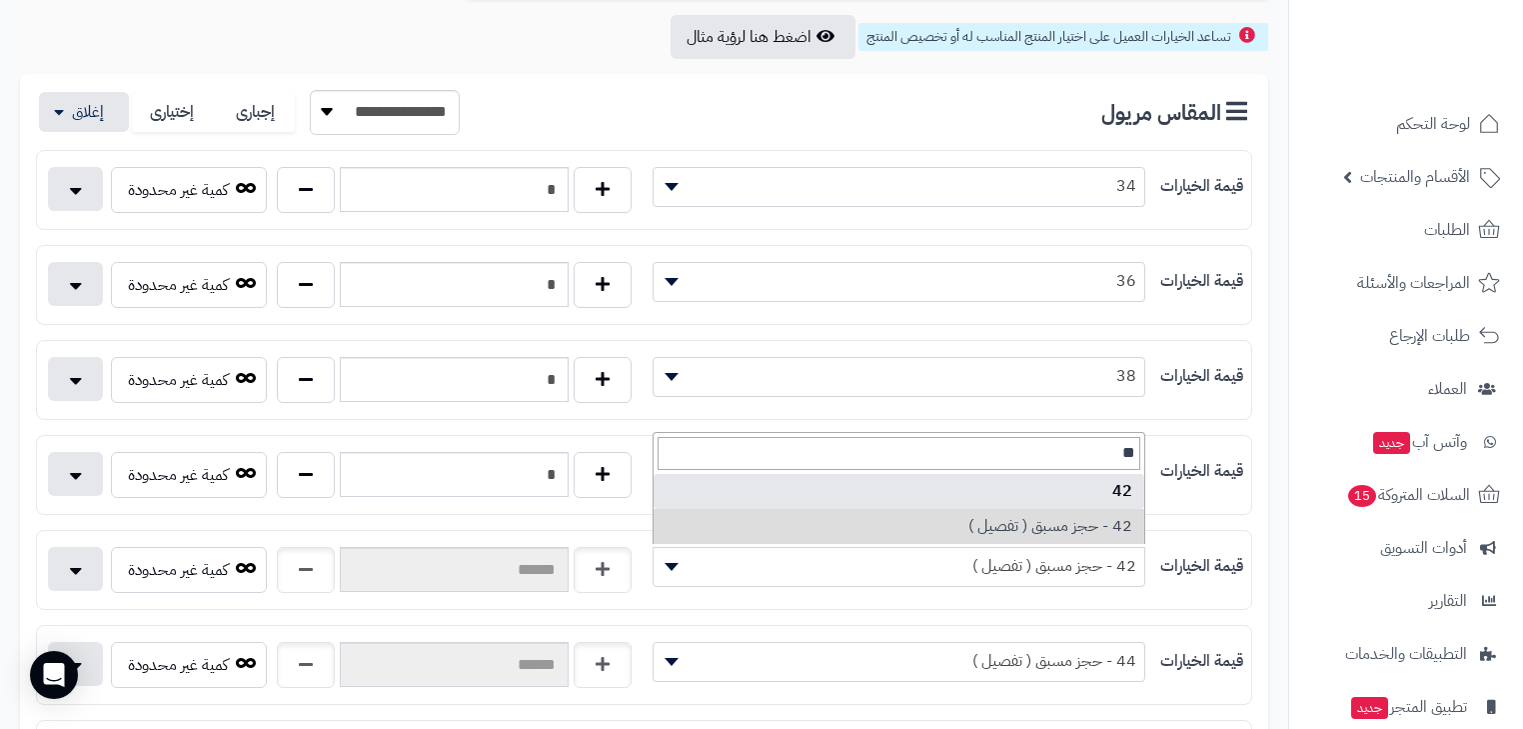
type input "**"
drag, startPoint x: 999, startPoint y: 491, endPoint x: 475, endPoint y: 556, distance: 528.7
select select "***"
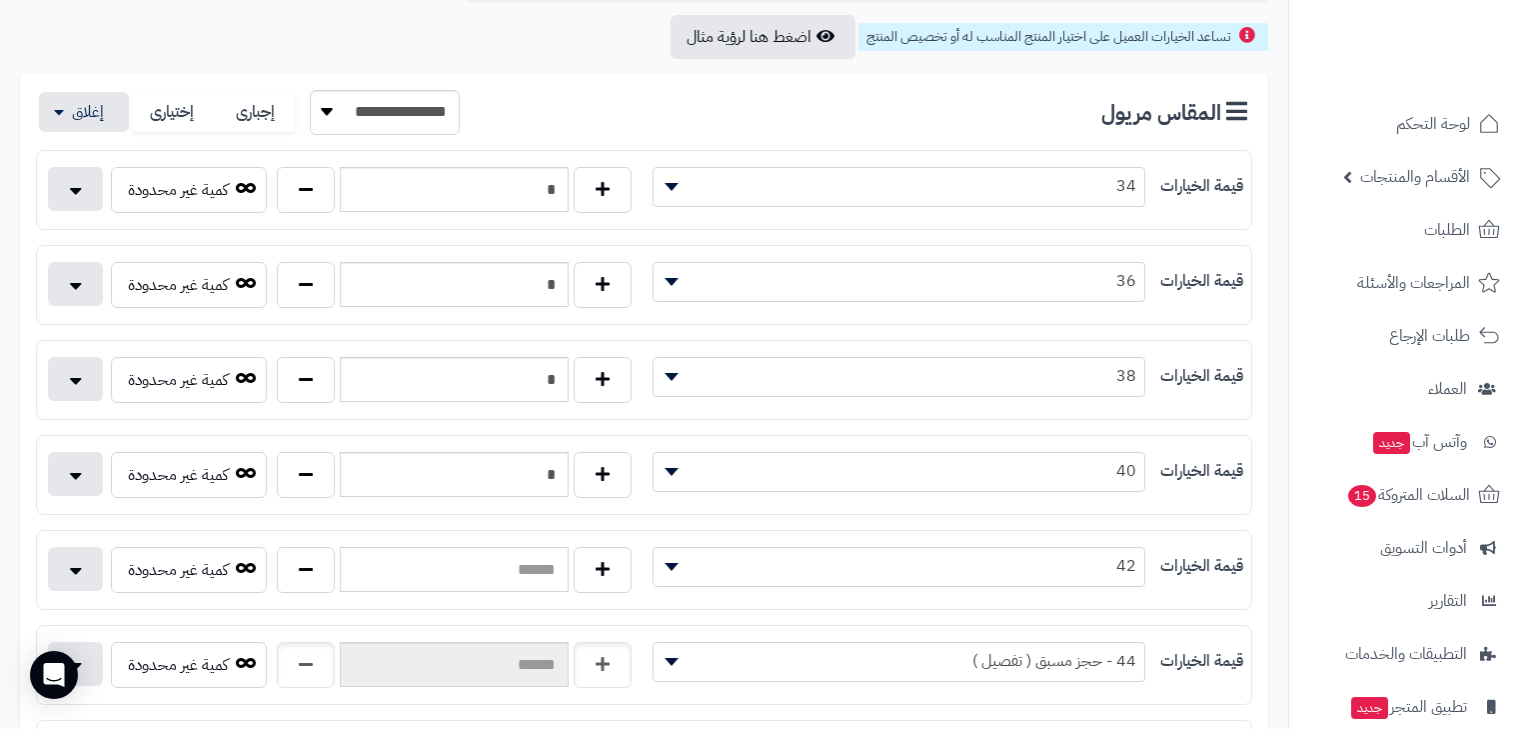
click at [568, 567] on input "text" at bounding box center [454, 569] width 228 height 45
click at [601, 560] on button "button" at bounding box center [603, 569] width 58 height 46
type input "*"
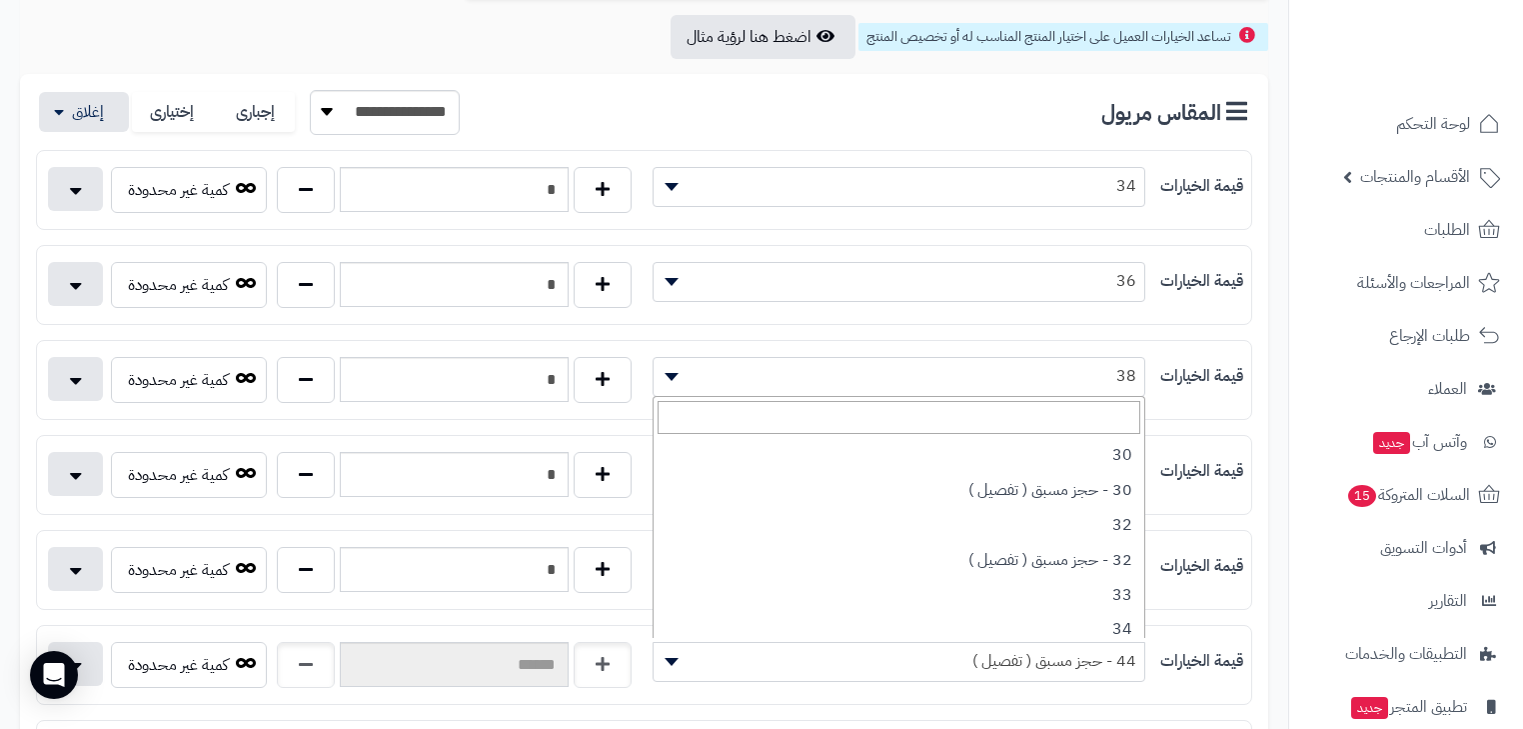
click at [966, 655] on span "44 - حجز مسبق ( تفصيل )" at bounding box center [900, 661] width 492 height 30
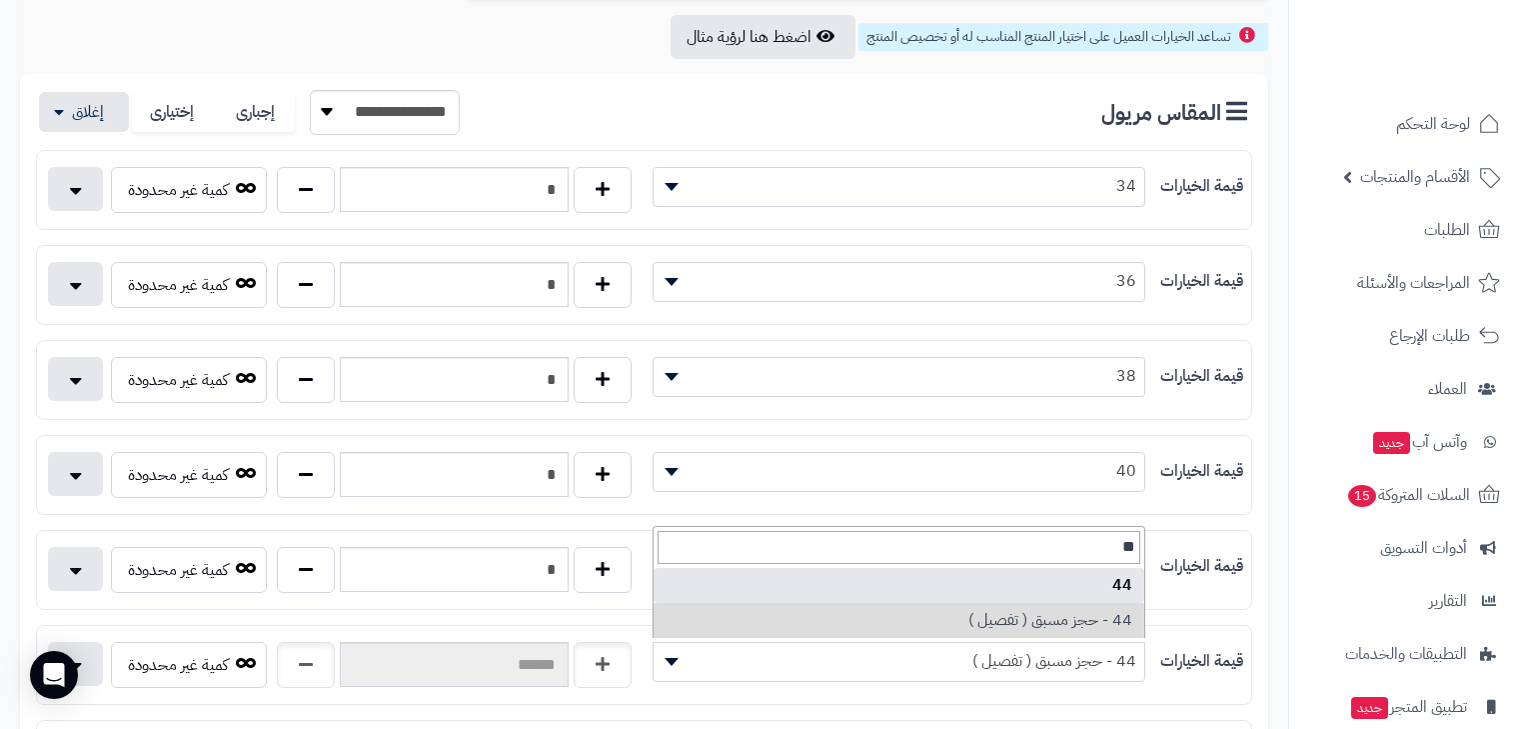
type input "**"
select select "***"
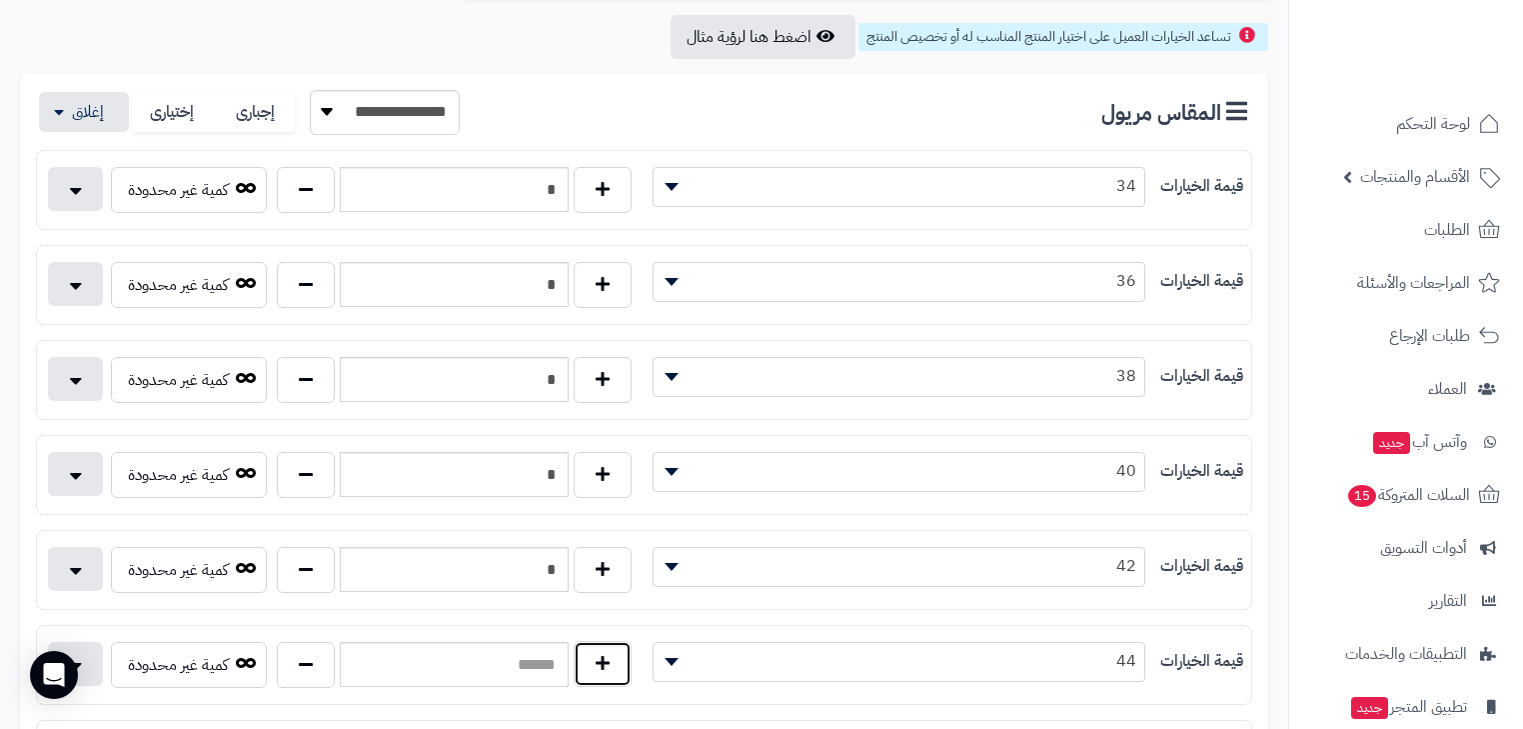
click at [624, 660] on button "button" at bounding box center [603, 664] width 58 height 46
type input "*"
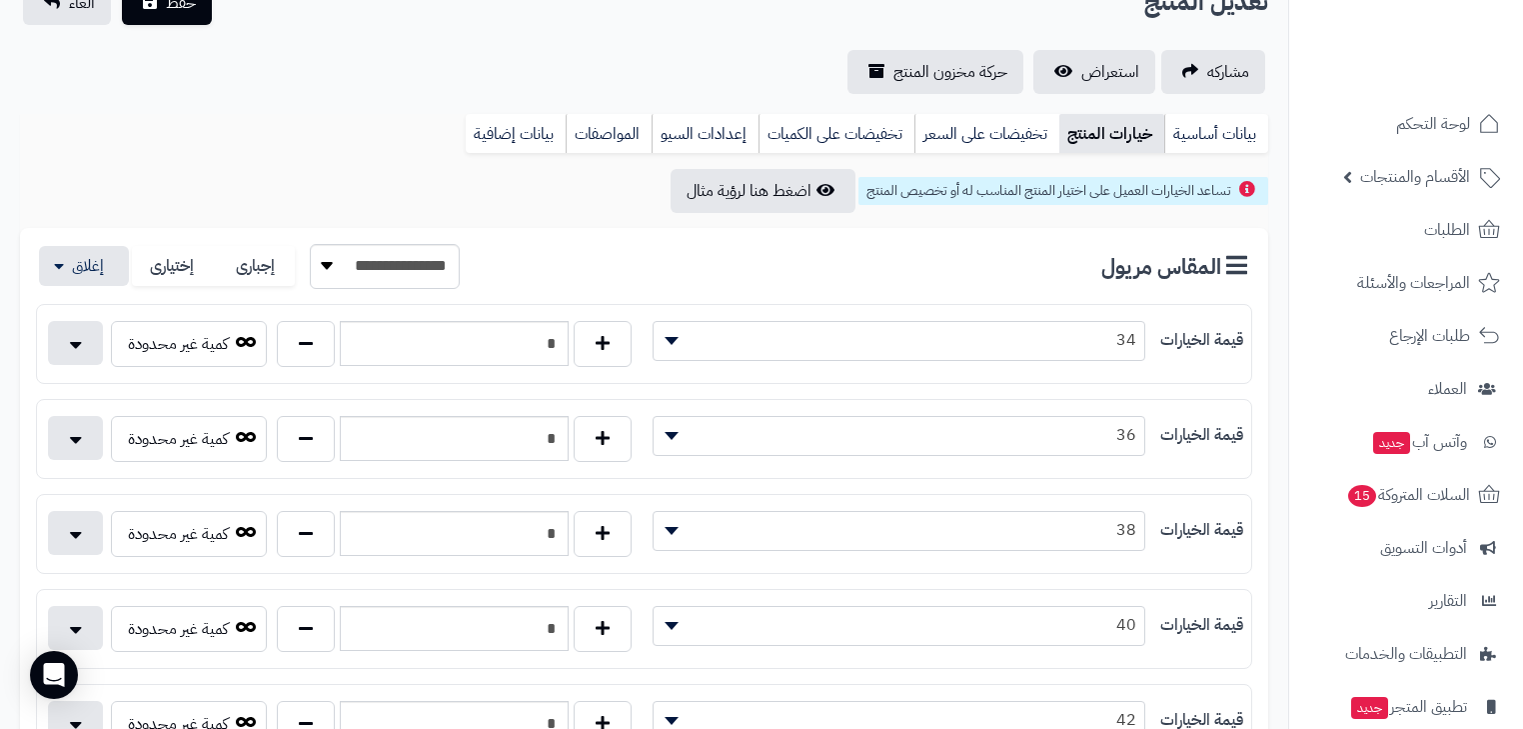
scroll to position [160, 0]
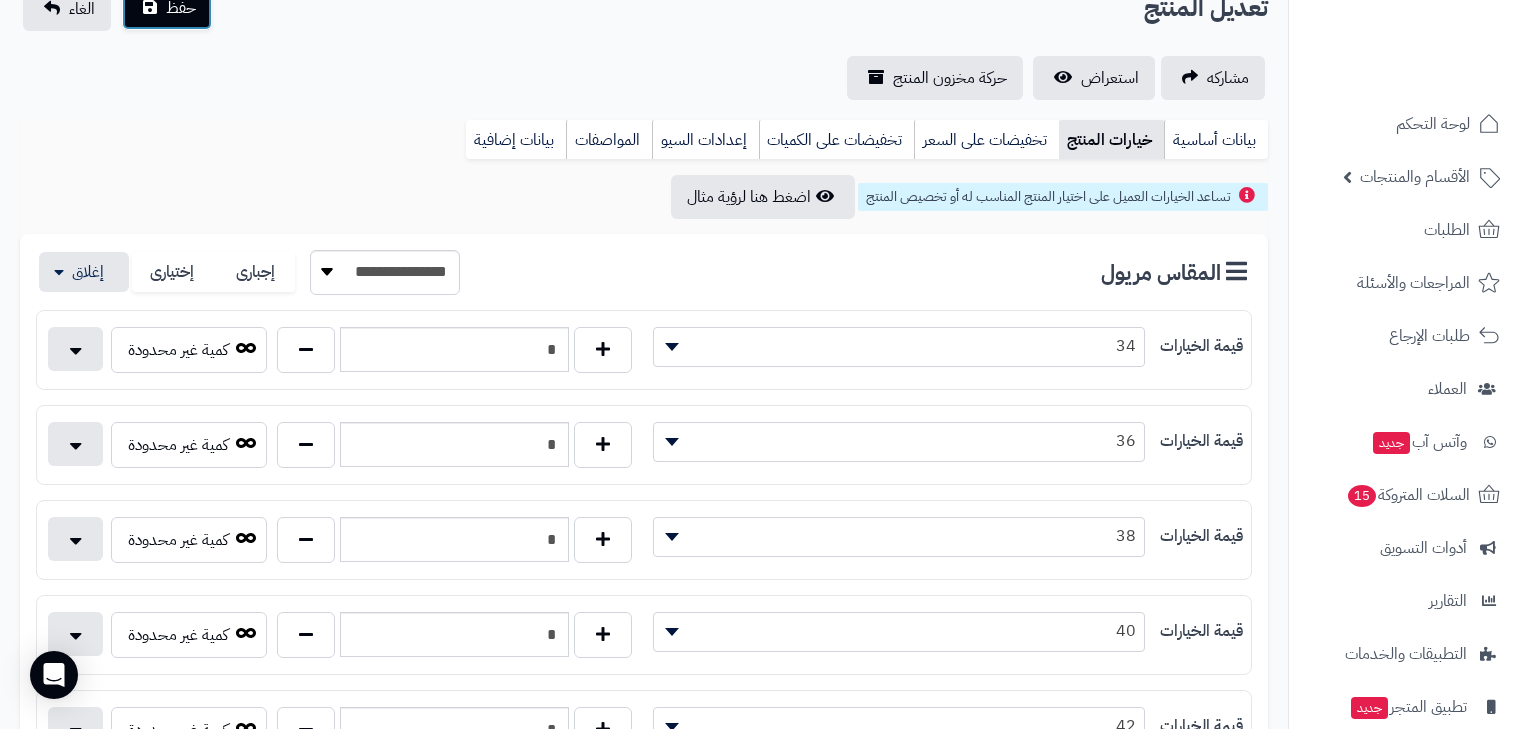
click at [190, 26] on button "حفظ" at bounding box center [167, 8] width 90 height 44
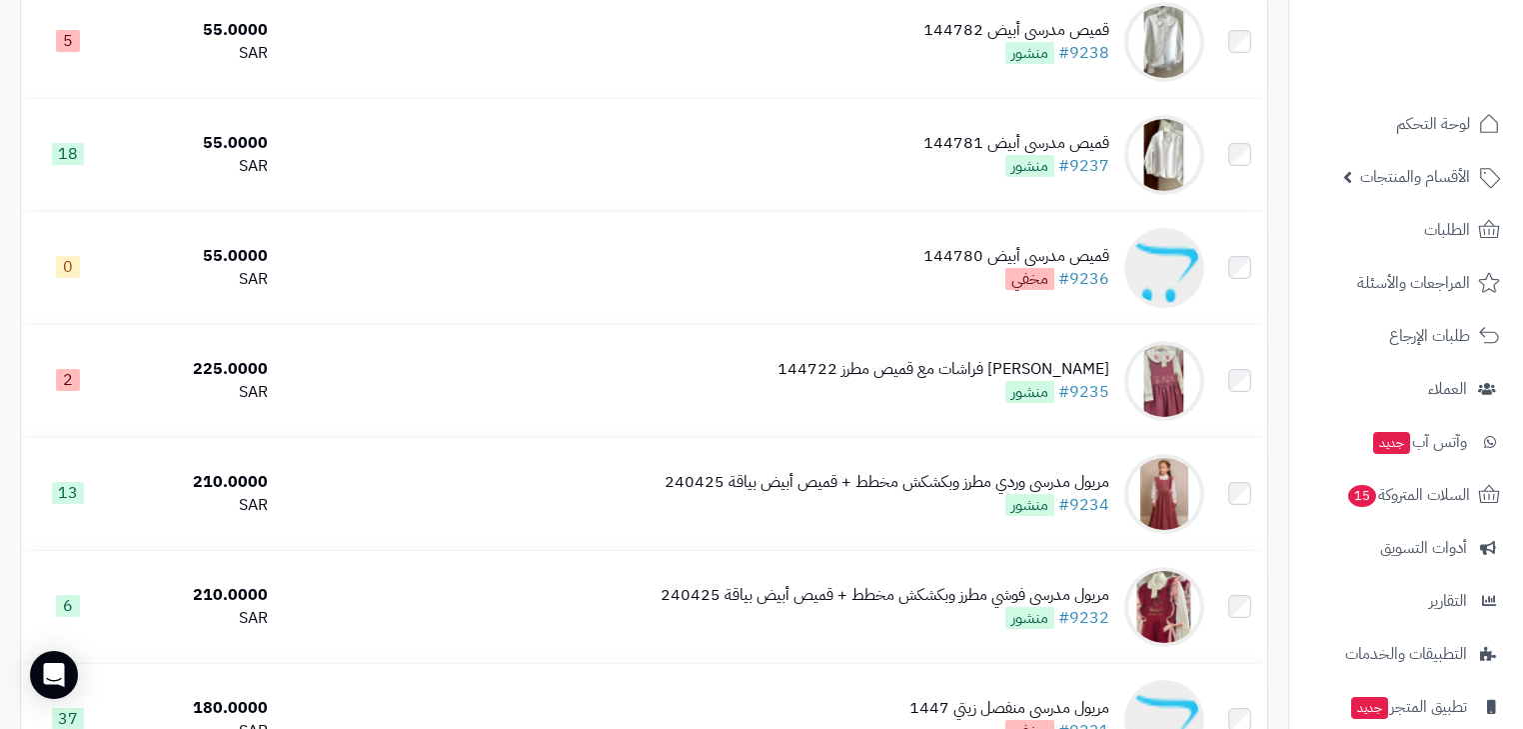
scroll to position [1919, 0]
